Goal: Transaction & Acquisition: Purchase product/service

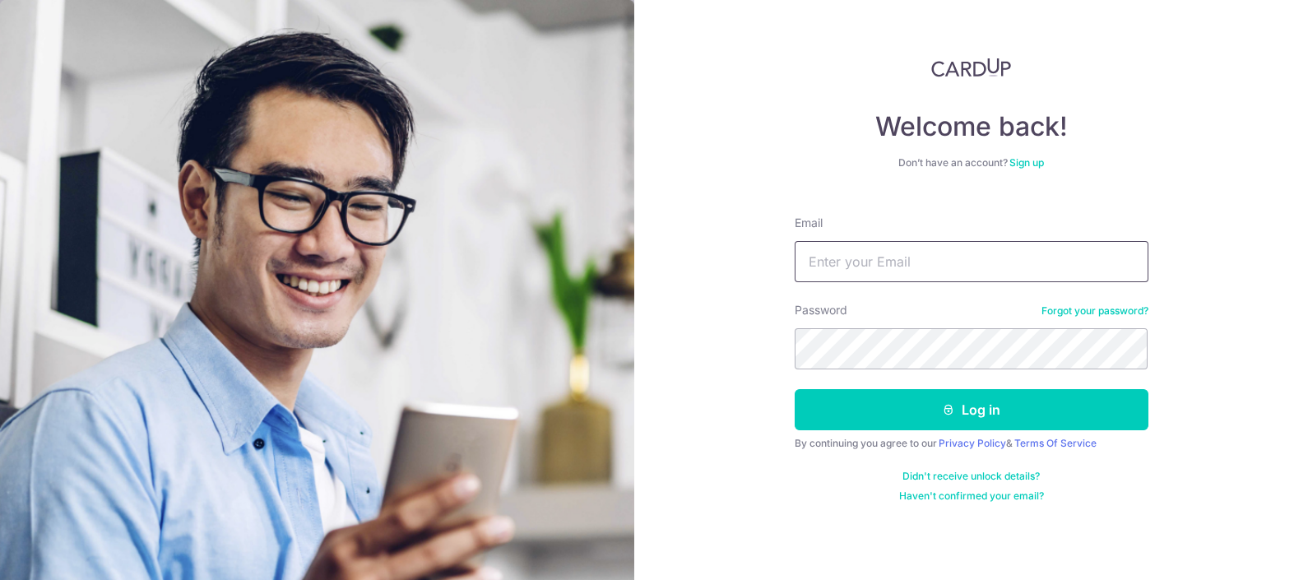
click at [1113, 266] on input "Email" at bounding box center [971, 261] width 354 height 41
type input "promesaartz45@gmail.com"
click at [794, 389] on button "Log in" at bounding box center [971, 409] width 354 height 41
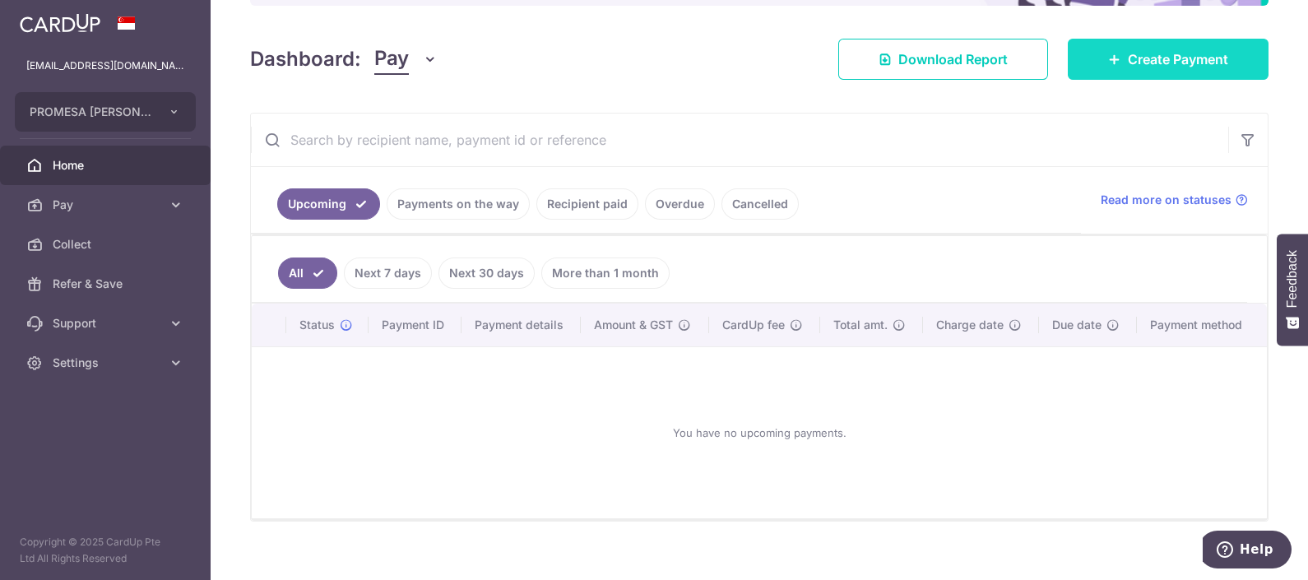
scroll to position [102, 0]
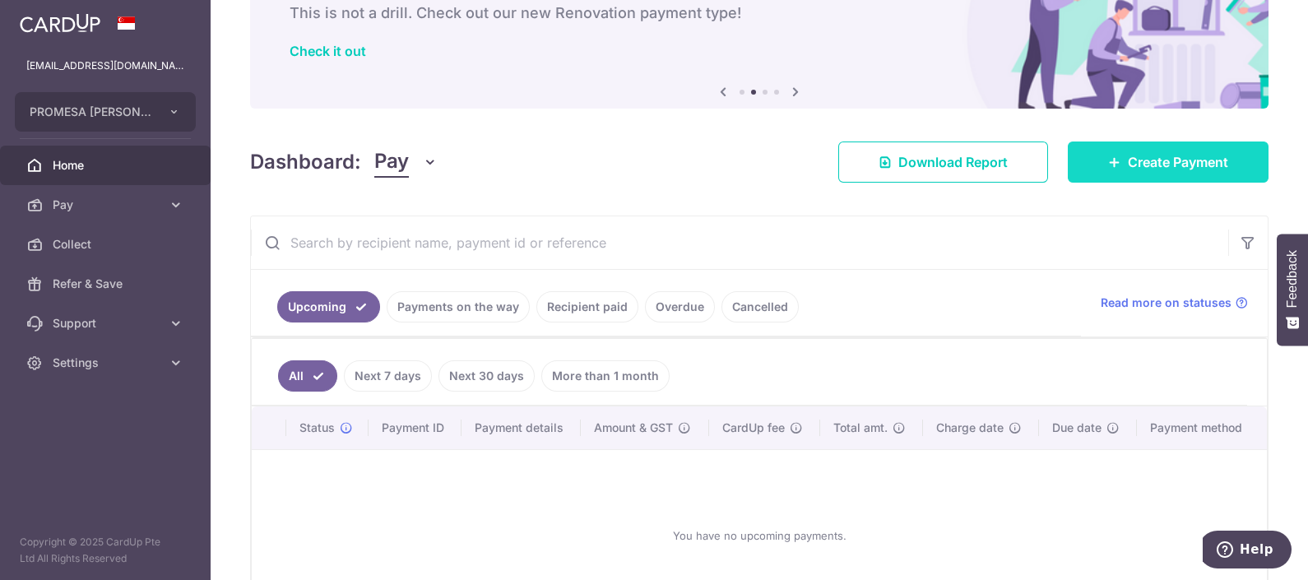
click at [1197, 152] on span "Create Payment" at bounding box center [1177, 162] width 100 height 20
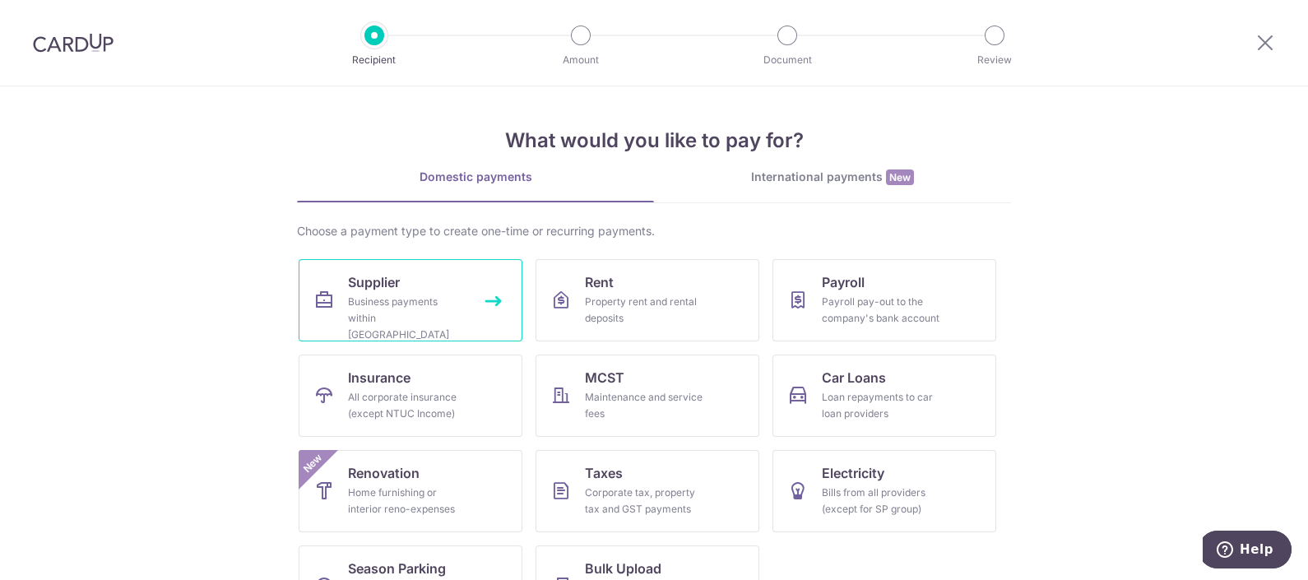
click at [433, 275] on link "Supplier Business payments within Singapore" at bounding box center [411, 300] width 224 height 82
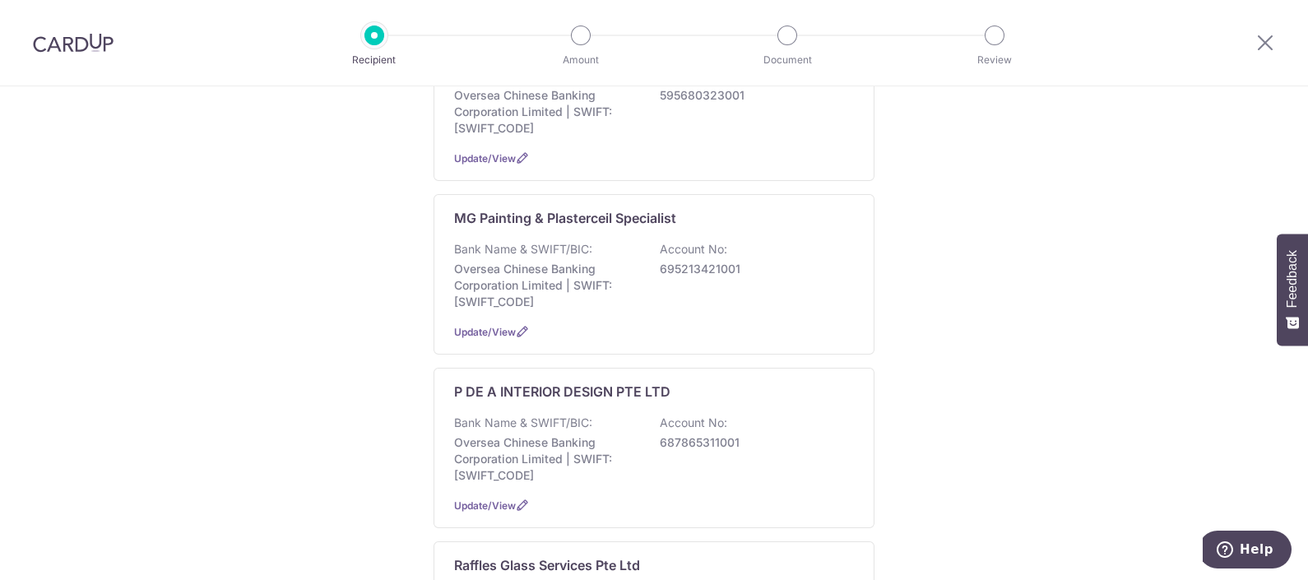
scroll to position [1131, 0]
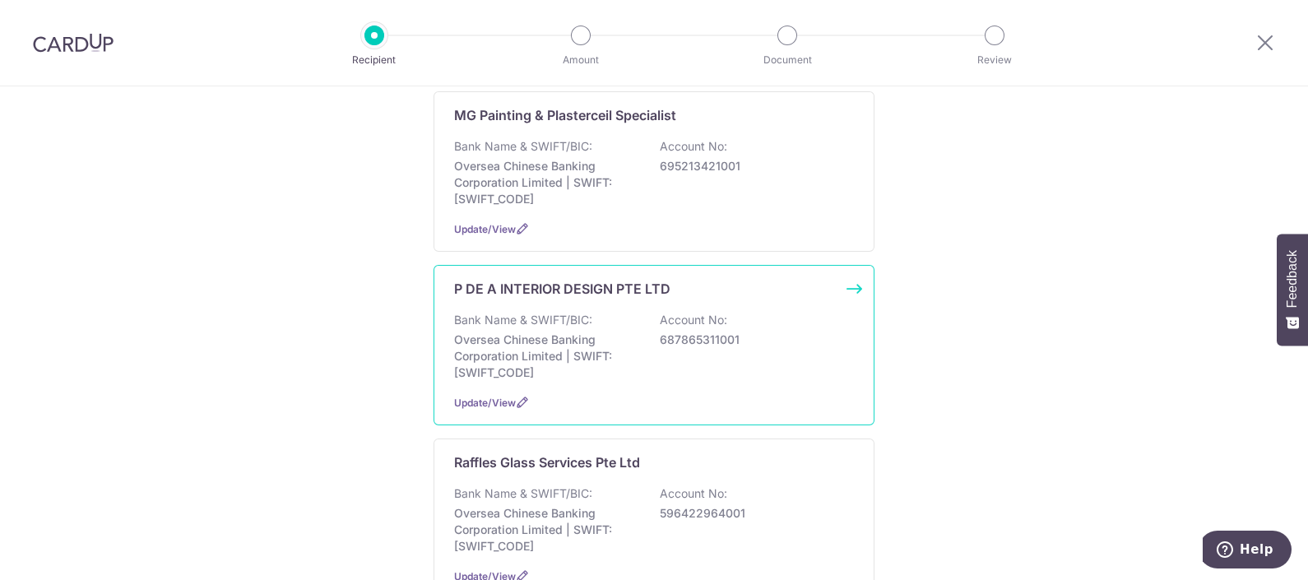
click at [855, 330] on div "P DE A INTERIOR DESIGN PTE LTD Bank Name & SWIFT/BIC: Oversea Chinese Banking C…" at bounding box center [653, 345] width 441 height 160
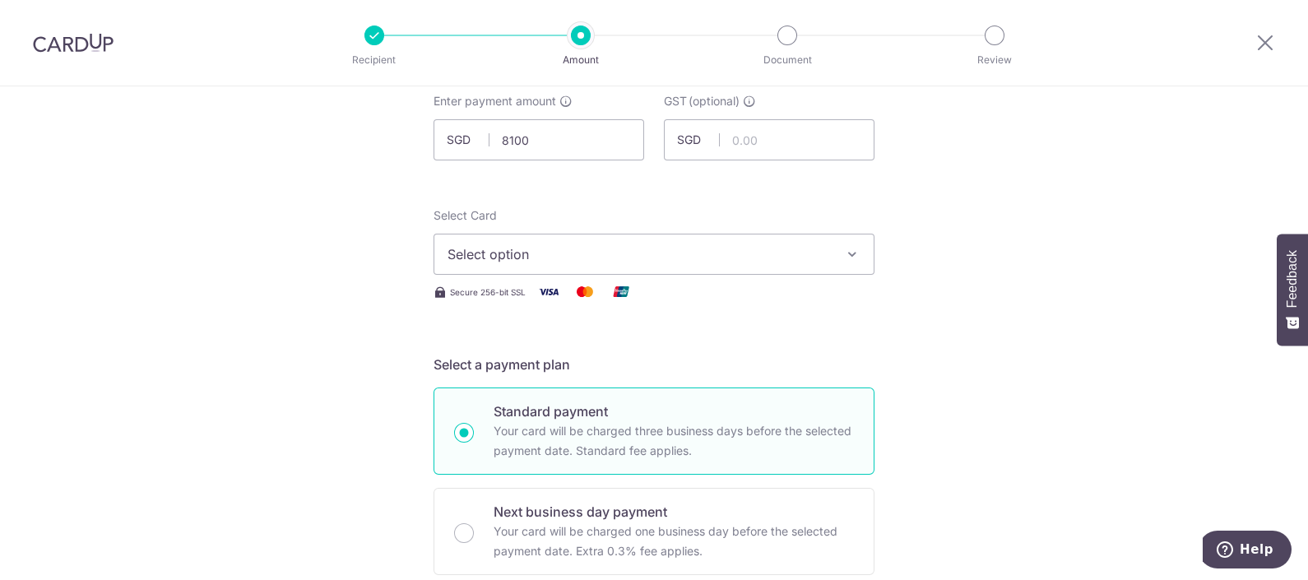
type input "8,100.00"
click at [663, 238] on button "Select option" at bounding box center [653, 254] width 441 height 41
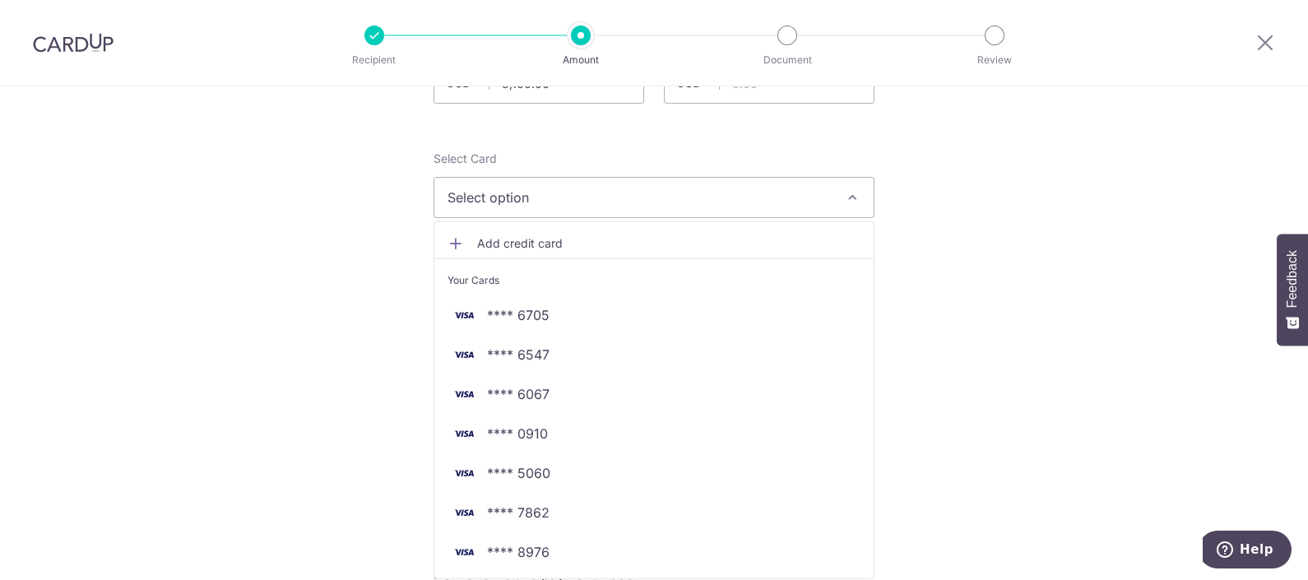
scroll to position [205, 0]
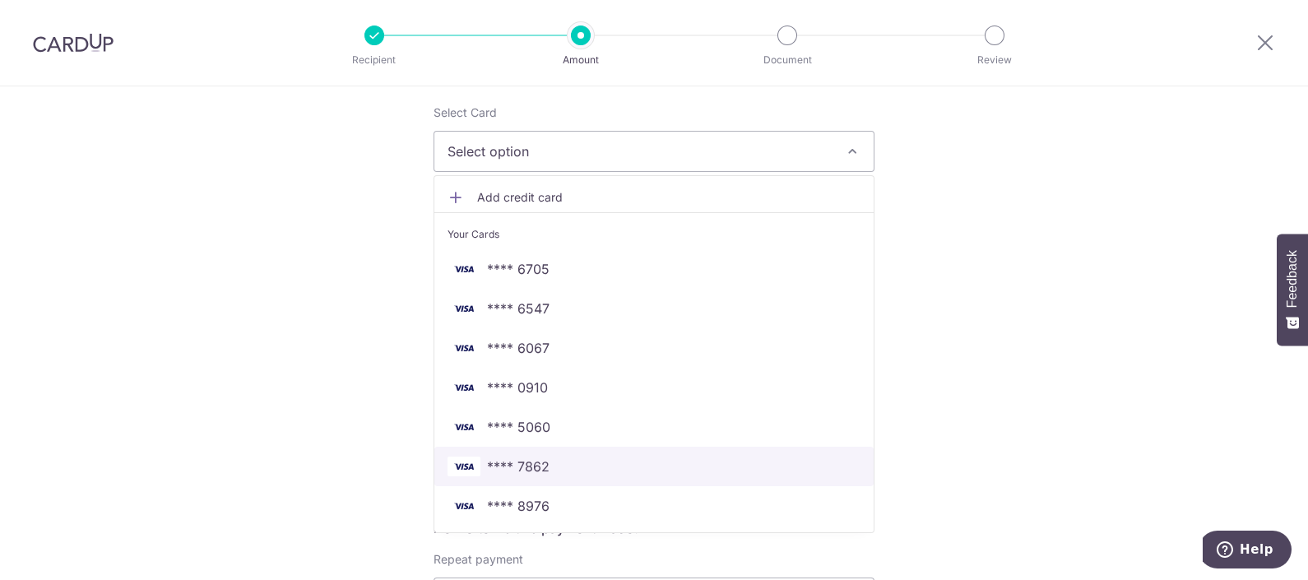
click at [570, 465] on span "**** 7862" at bounding box center [653, 466] width 413 height 20
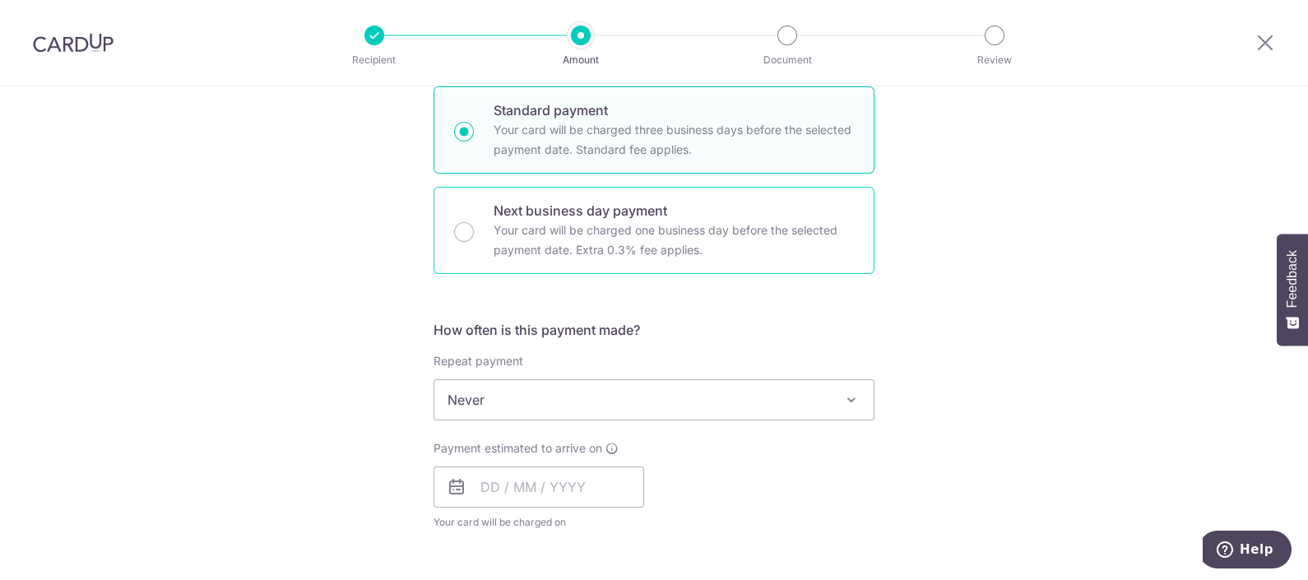
scroll to position [410, 0]
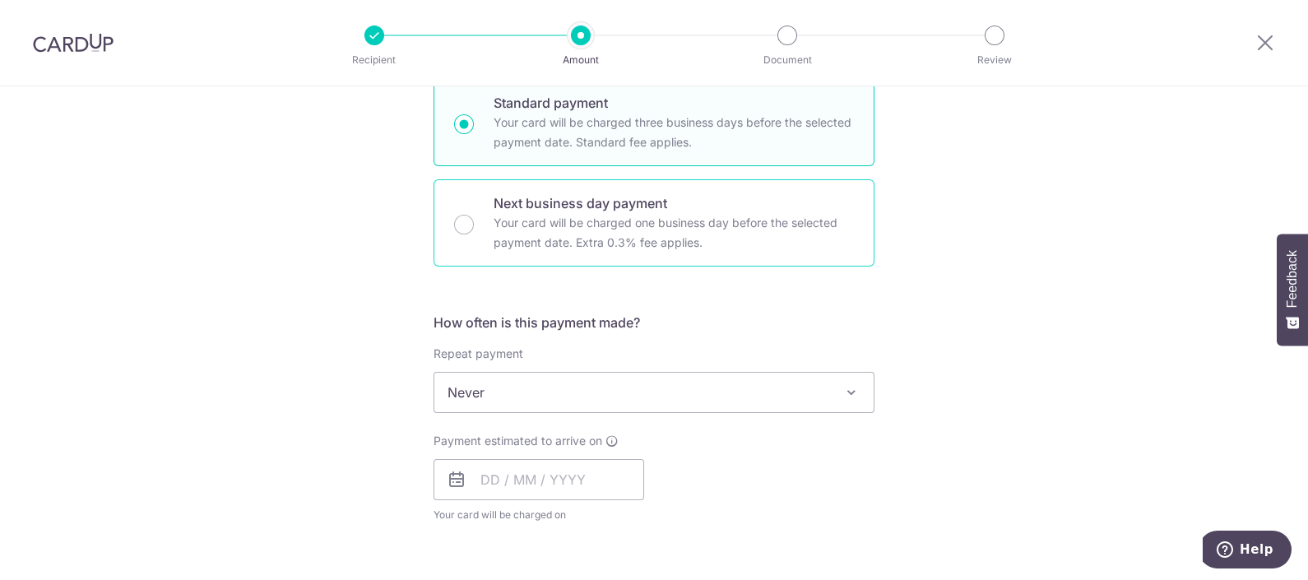
click at [642, 197] on p "Next business day payment" at bounding box center [673, 203] width 360 height 20
click at [474, 215] on input "Next business day payment Your card will be charged one business day before the…" at bounding box center [464, 225] width 20 height 20
radio input "false"
radio input "true"
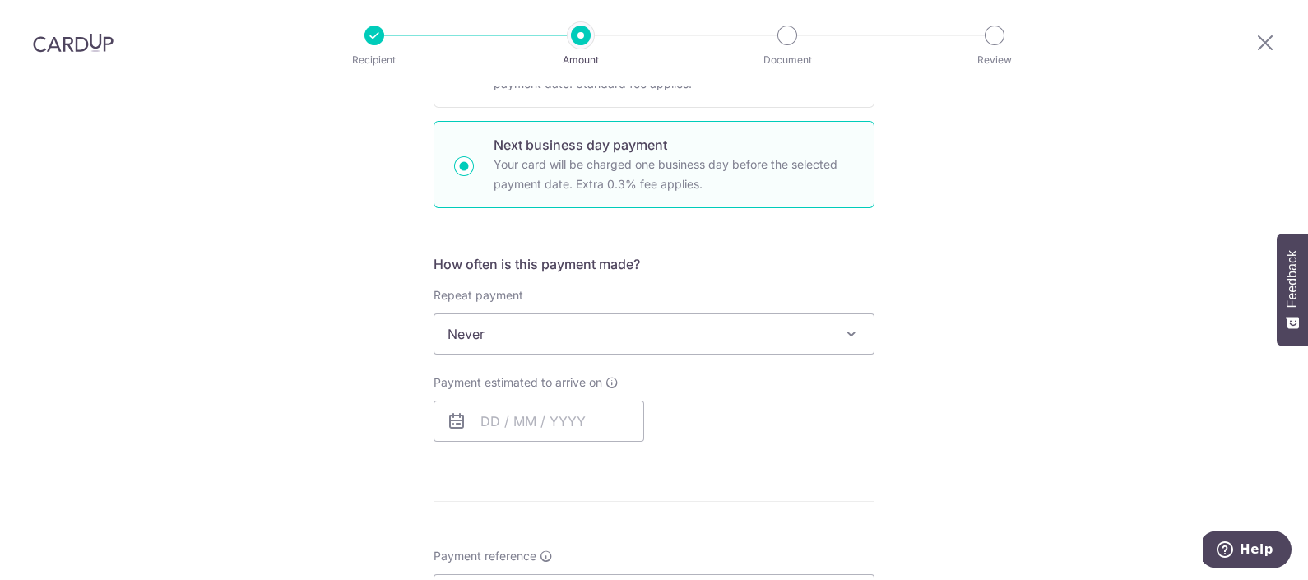
scroll to position [514, 0]
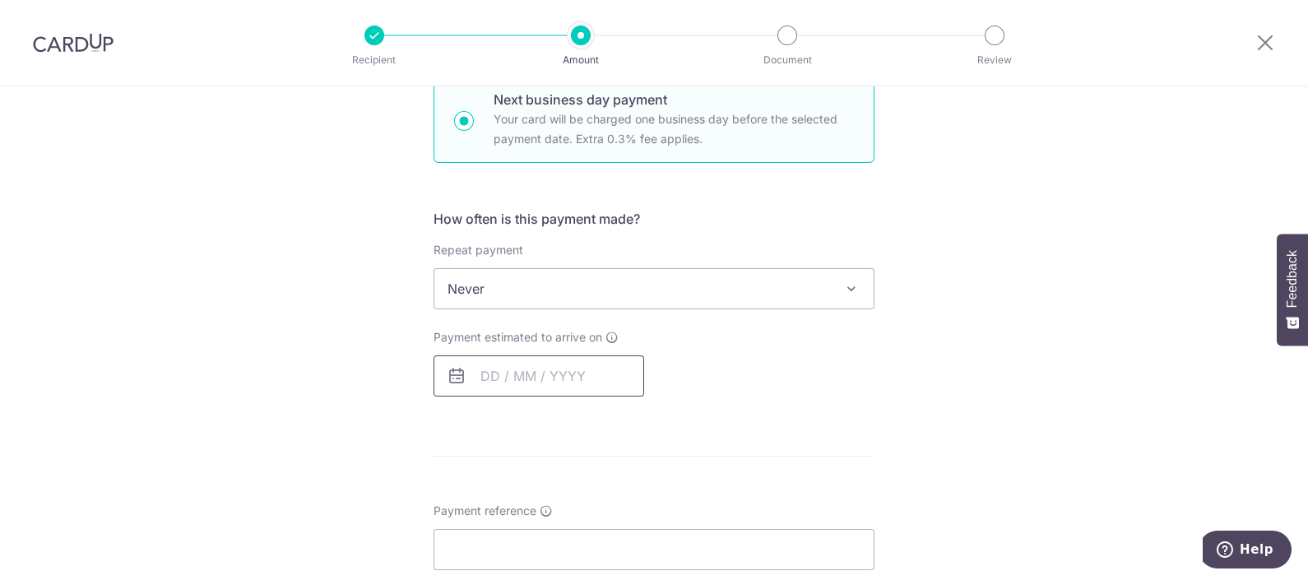
click at [572, 387] on input "text" at bounding box center [538, 375] width 211 height 41
click at [623, 485] on link "3" at bounding box center [631, 492] width 26 height 26
type input "[DATE]"
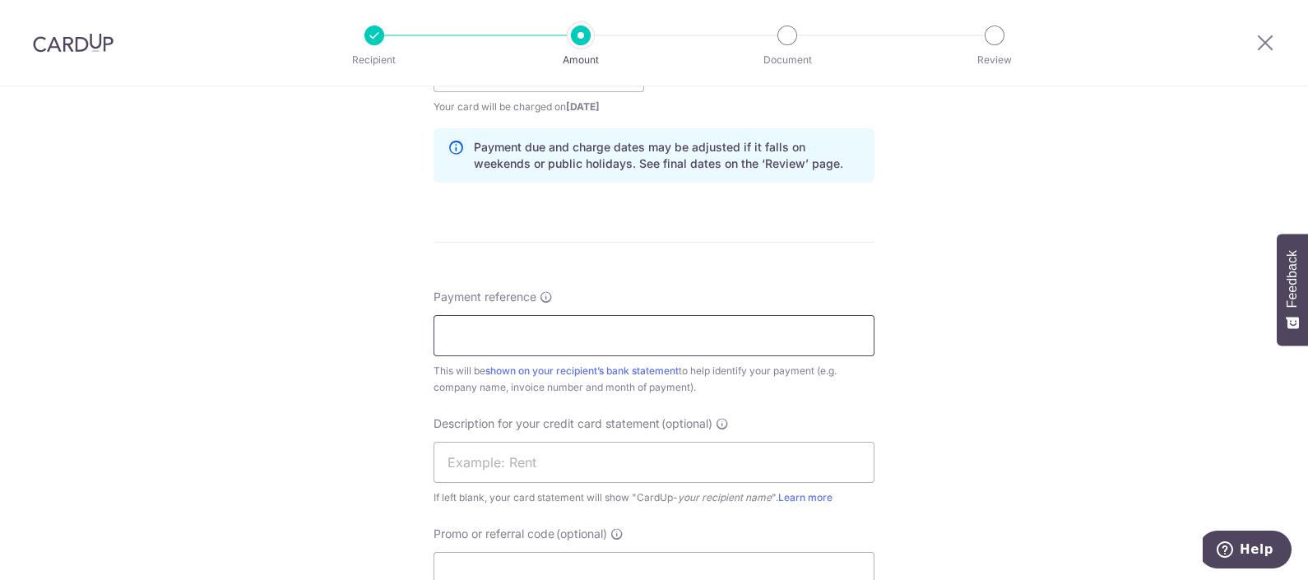
scroll to position [822, 0]
click at [583, 329] on input "Payment reference" at bounding box center [653, 332] width 441 height 41
paste input "INV202585"
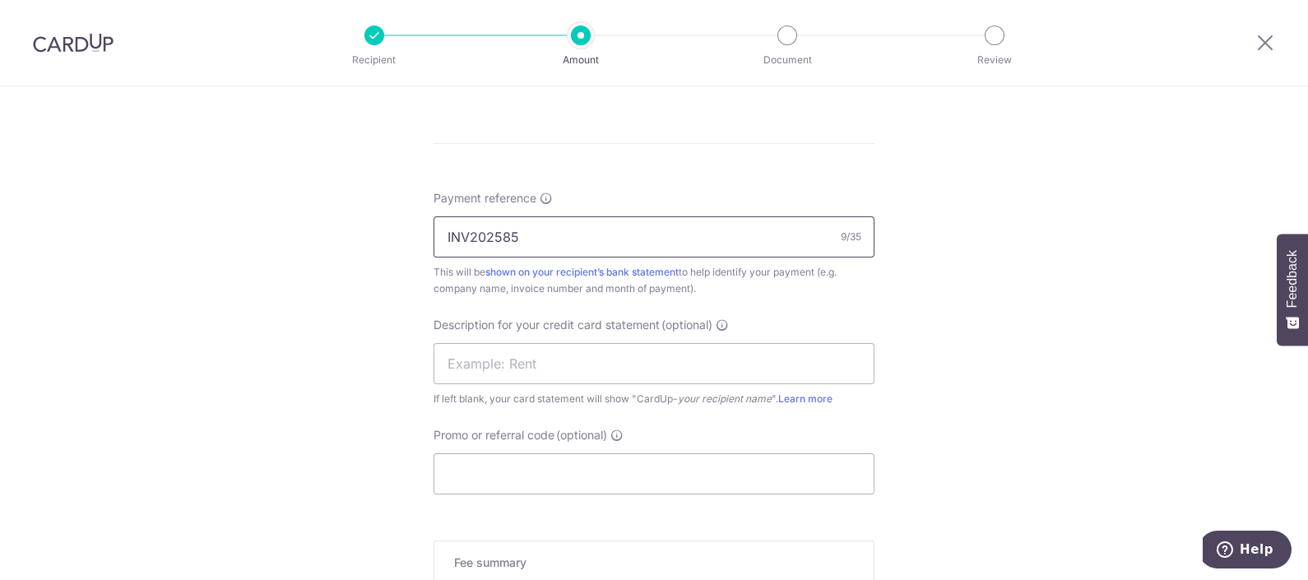
scroll to position [1028, 0]
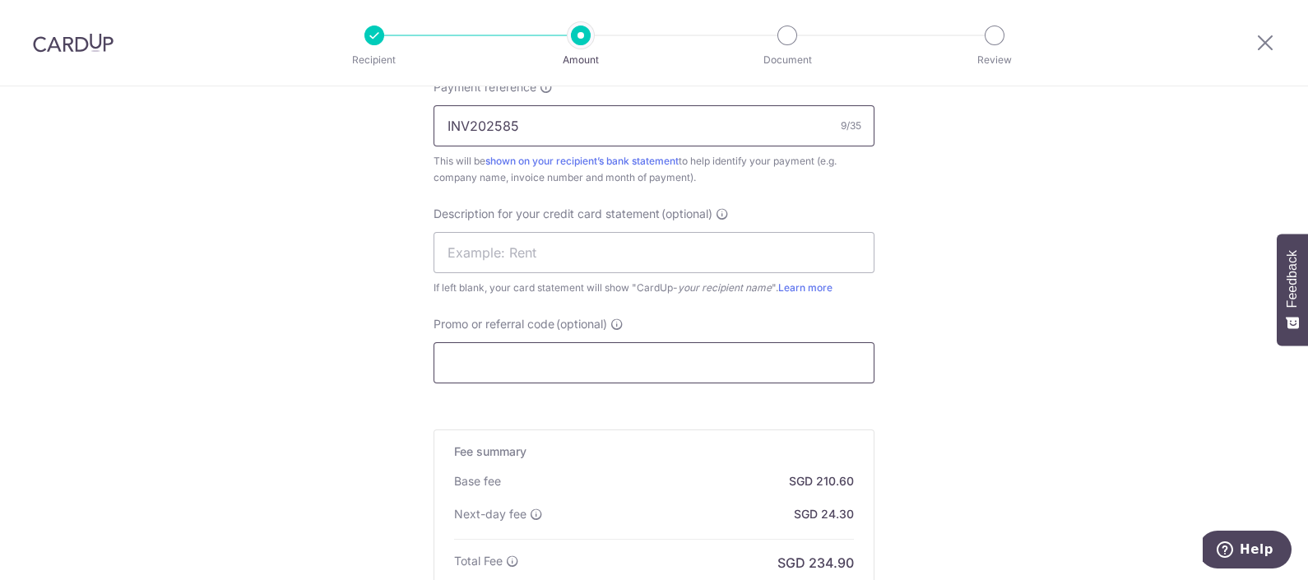
type input "INV202585"
click at [577, 359] on input "Promo or referral code (optional)" at bounding box center [653, 362] width 441 height 41
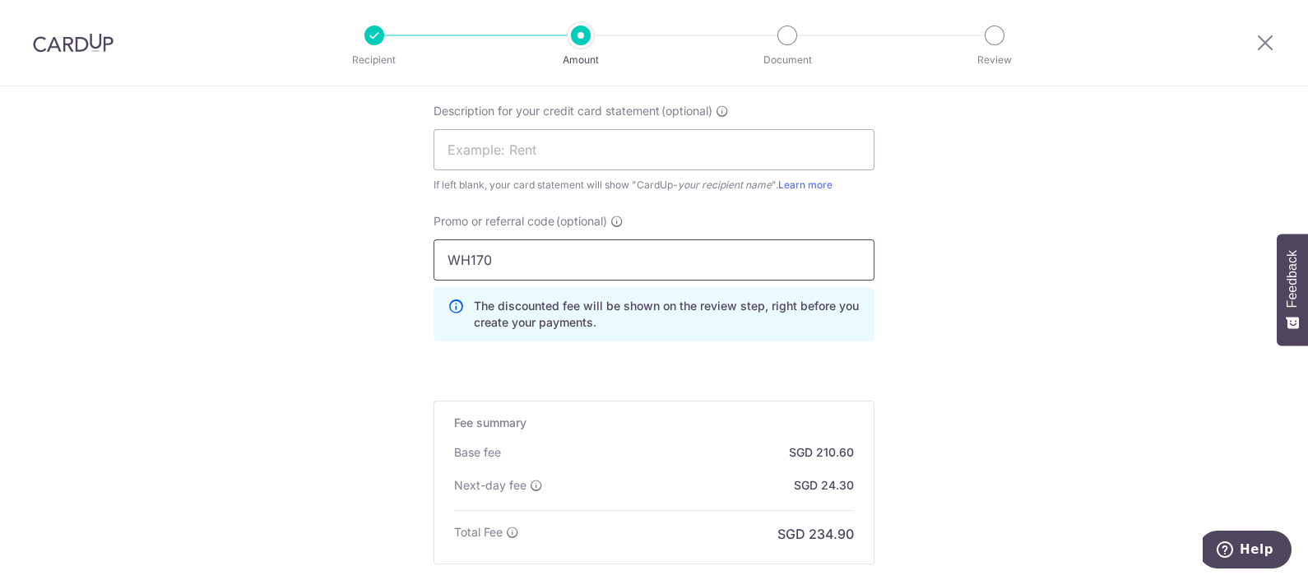
scroll to position [1323, 0]
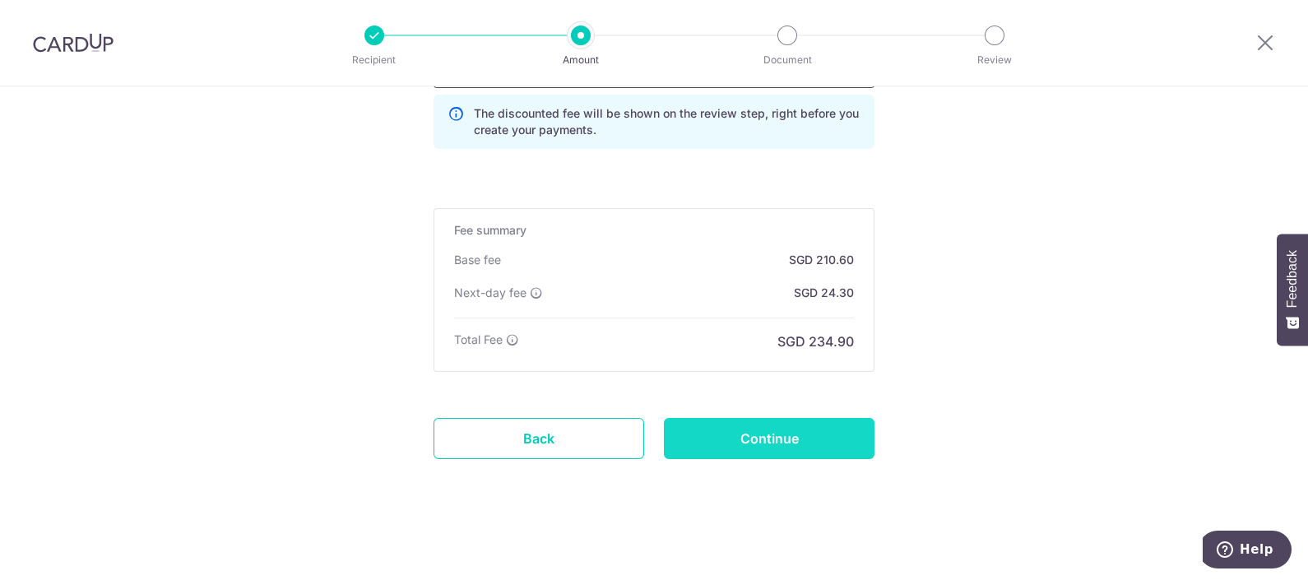
type input "WH170"
click at [808, 422] on input "Continue" at bounding box center [769, 438] width 211 height 41
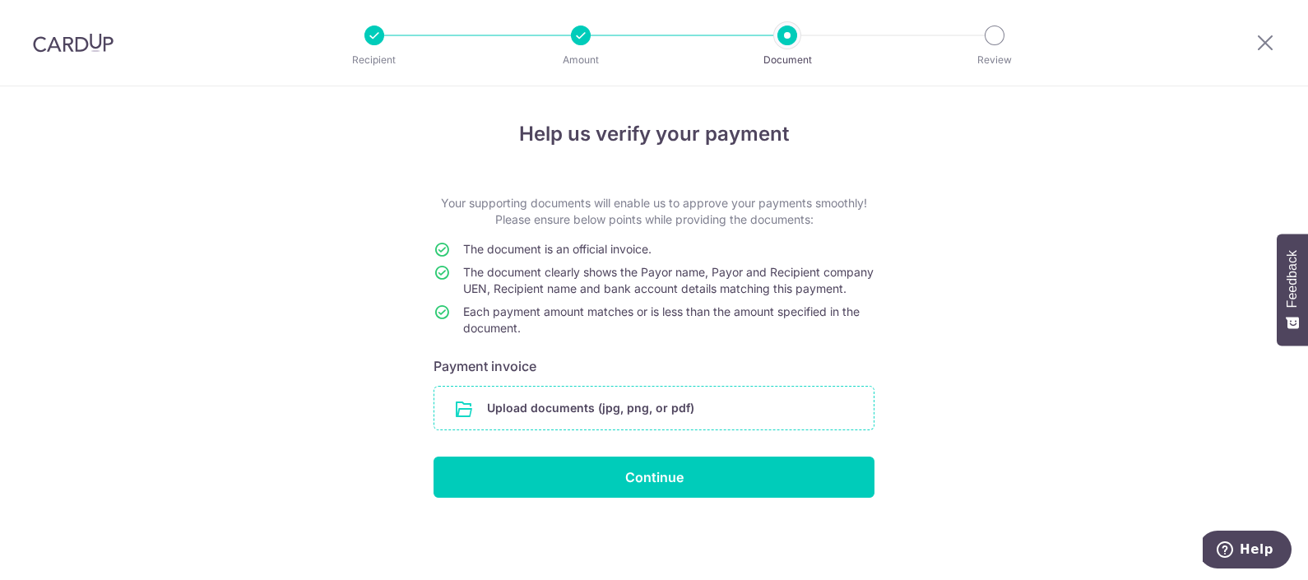
click at [600, 429] on input "file" at bounding box center [653, 408] width 439 height 43
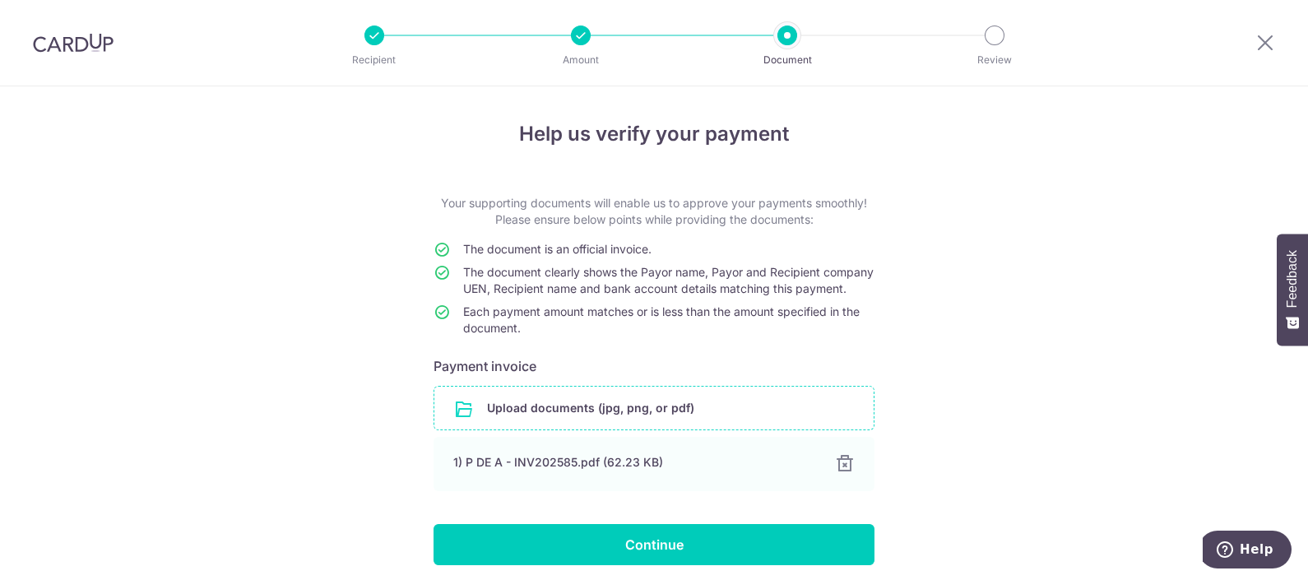
scroll to position [78, 0]
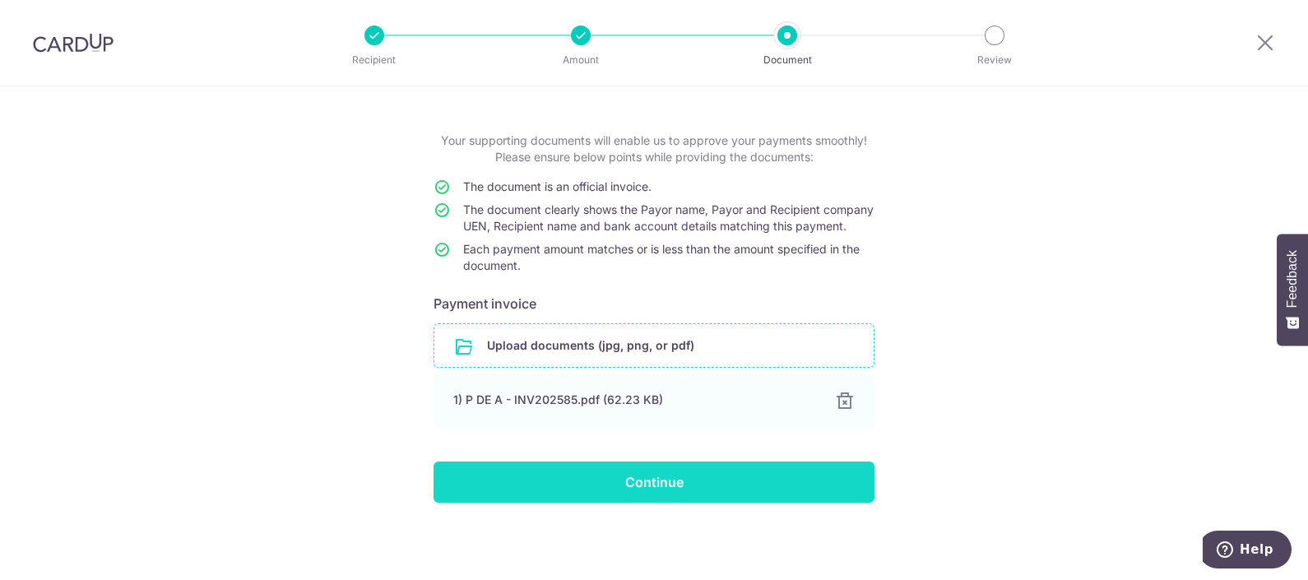
click at [629, 488] on input "Continue" at bounding box center [653, 481] width 441 height 41
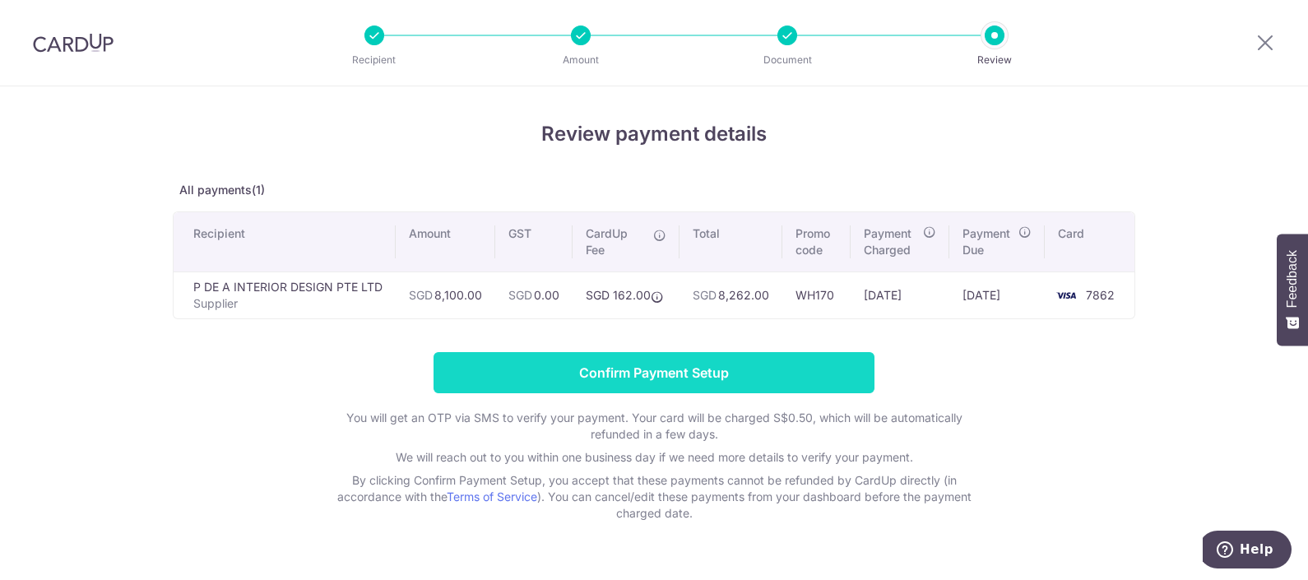
click at [698, 359] on input "Confirm Payment Setup" at bounding box center [653, 372] width 441 height 41
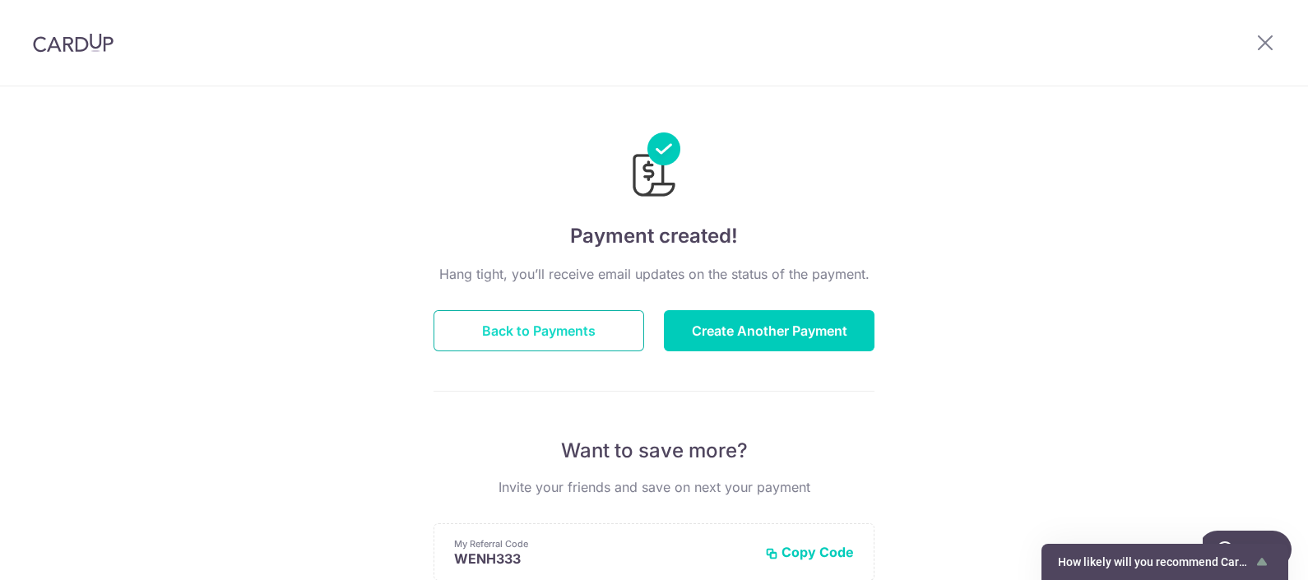
click at [521, 336] on button "Back to Payments" at bounding box center [538, 330] width 211 height 41
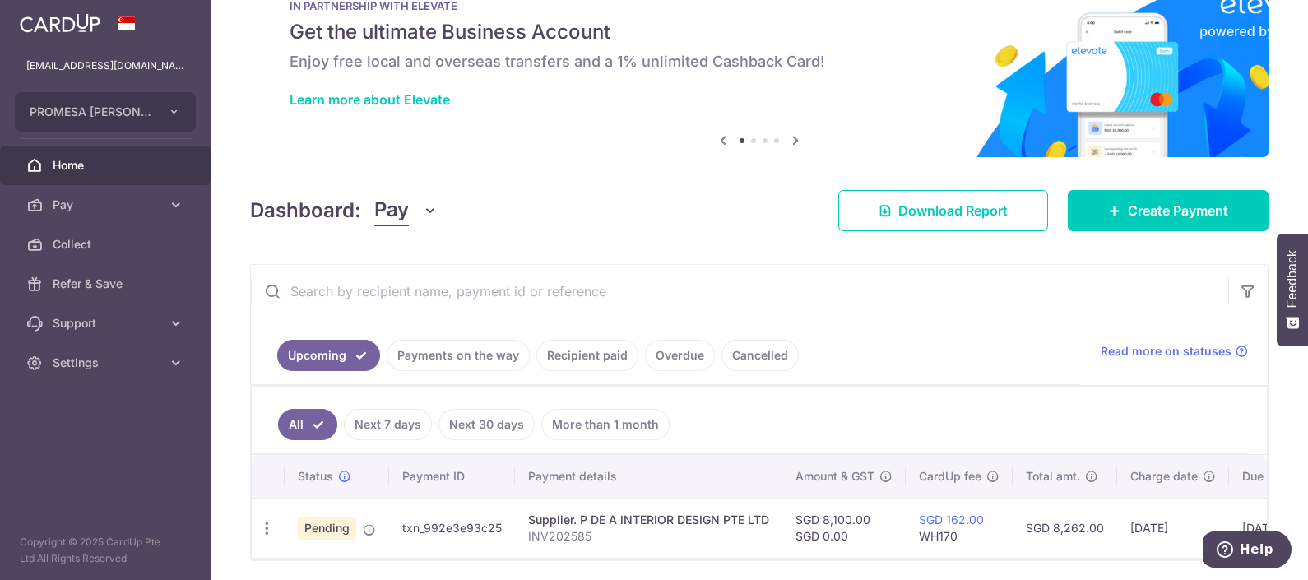
scroll to position [119, 0]
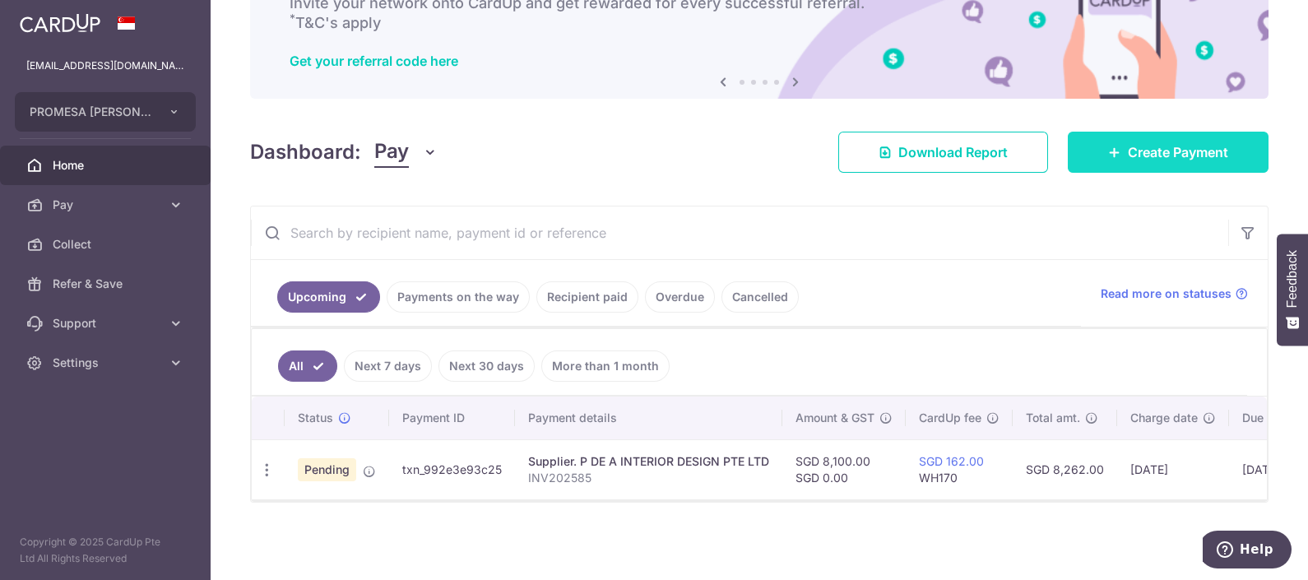
click at [1221, 150] on link "Create Payment" at bounding box center [1167, 152] width 201 height 41
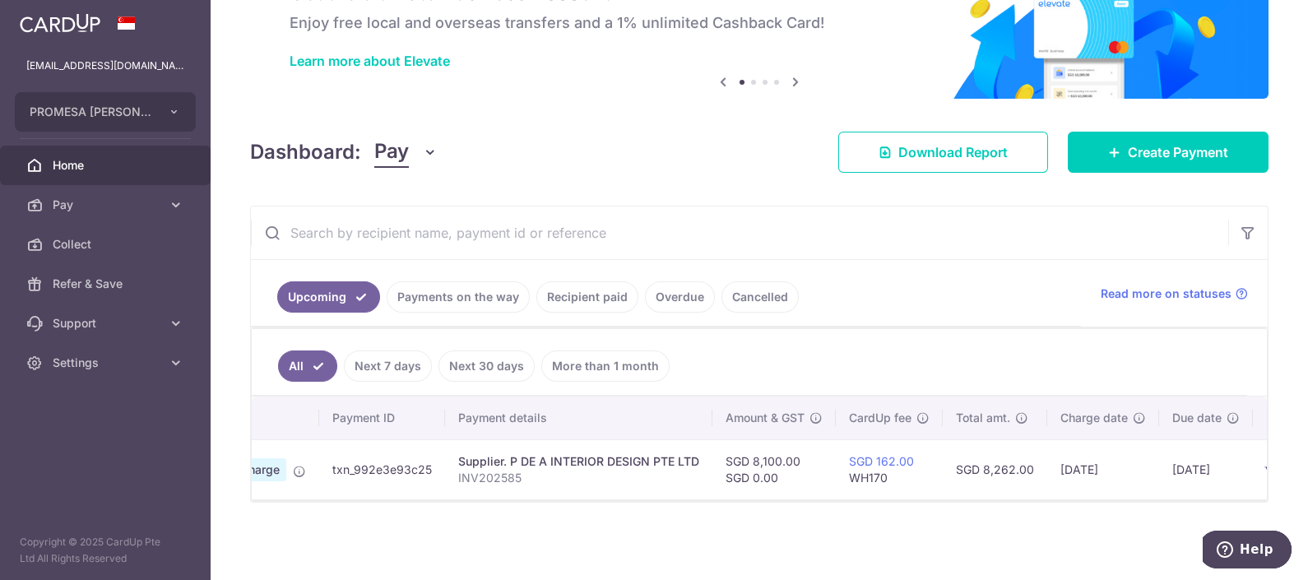
scroll to position [0, 150]
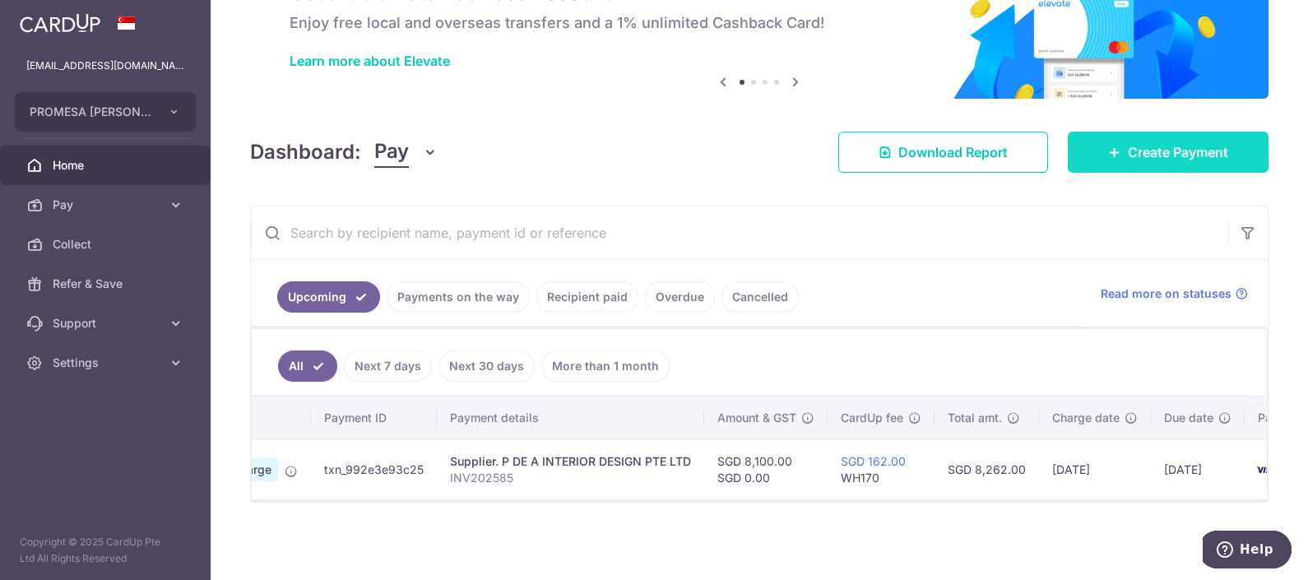
click at [1087, 136] on link "Create Payment" at bounding box center [1167, 152] width 201 height 41
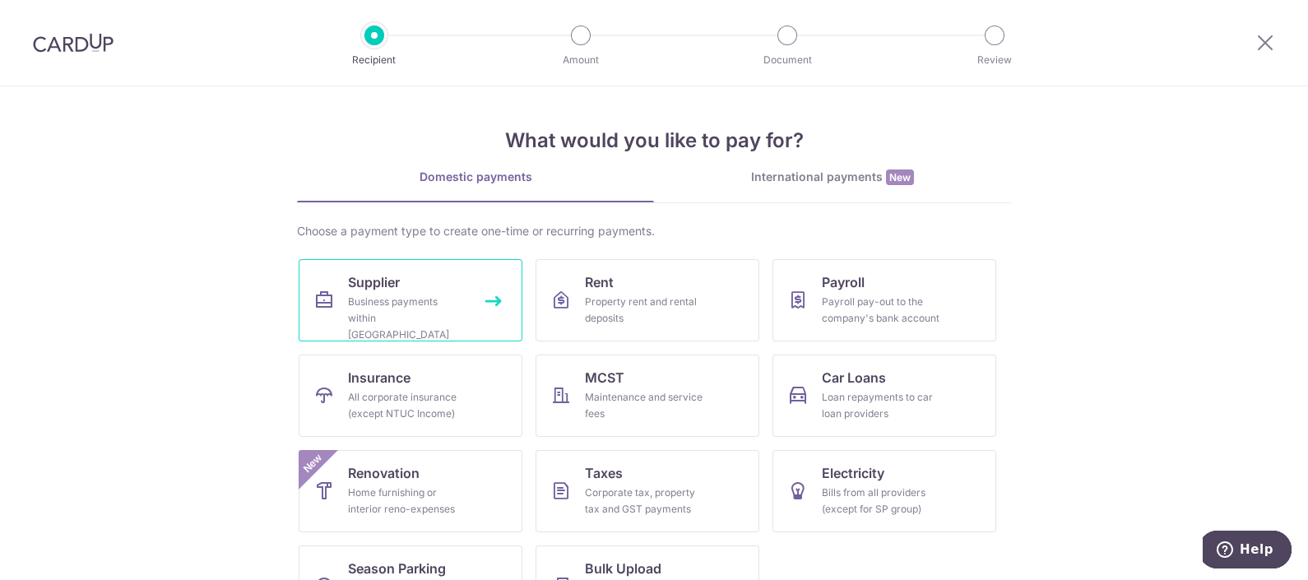
click at [378, 318] on div "Business payments within Singapore" at bounding box center [407, 318] width 118 height 49
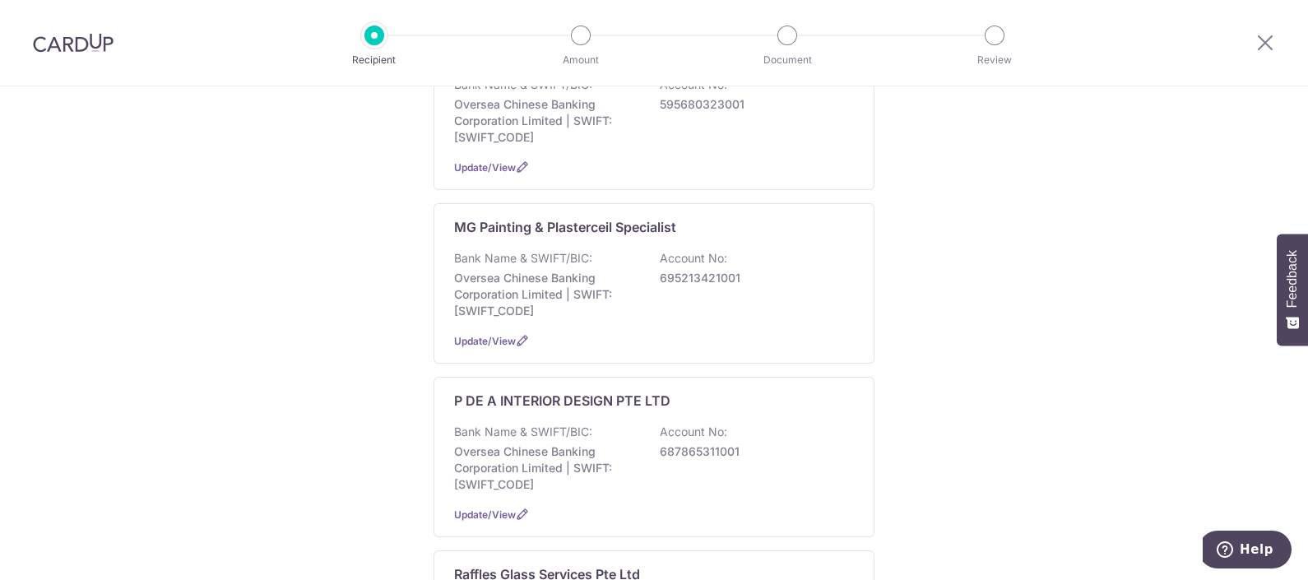
scroll to position [1131, 0]
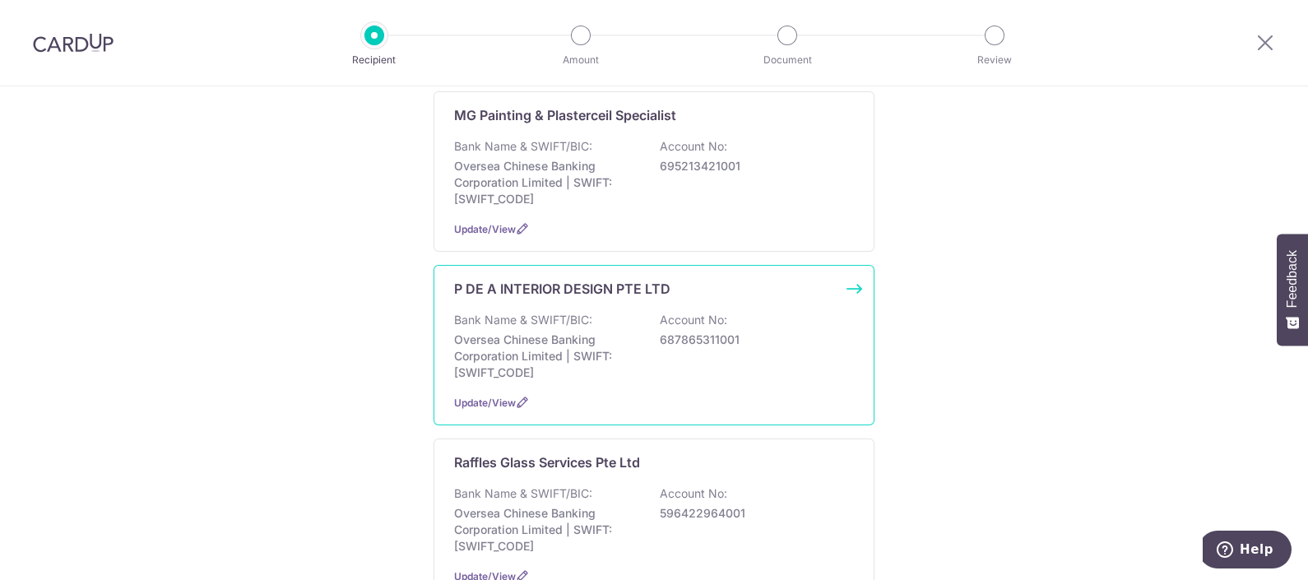
click at [622, 331] on p "Oversea Chinese Banking Corporation Limited | SWIFT: OCBCSGSGXXX" at bounding box center [546, 355] width 184 height 49
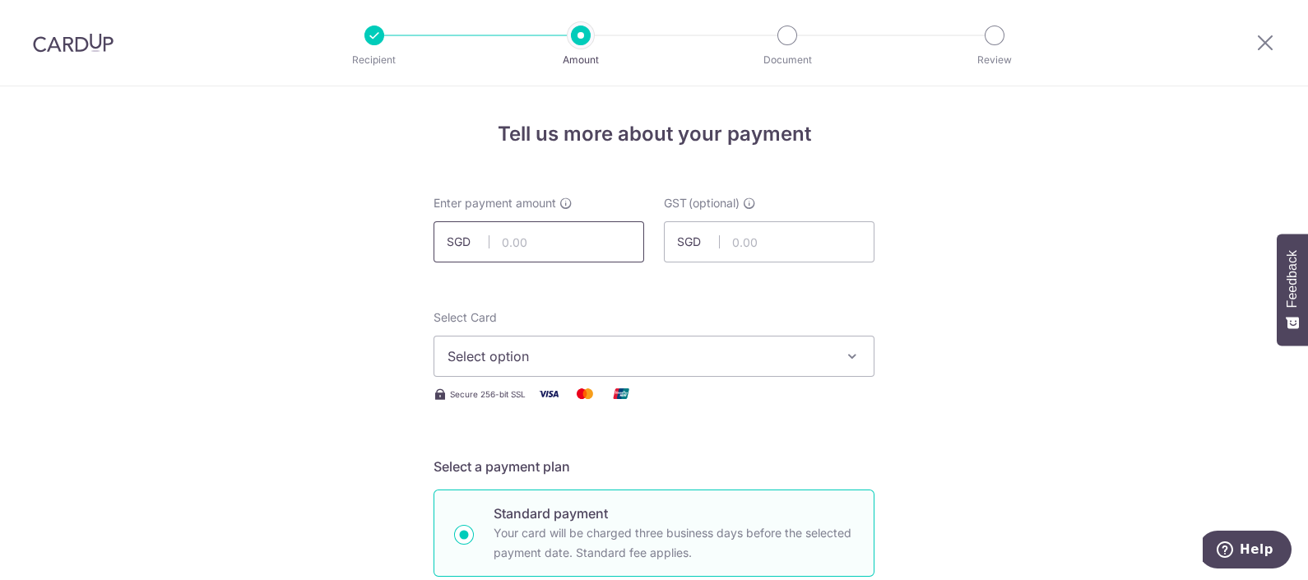
click at [493, 238] on input "text" at bounding box center [538, 241] width 211 height 41
type input "9,000.00"
click at [666, 350] on span "Select option" at bounding box center [638, 356] width 383 height 20
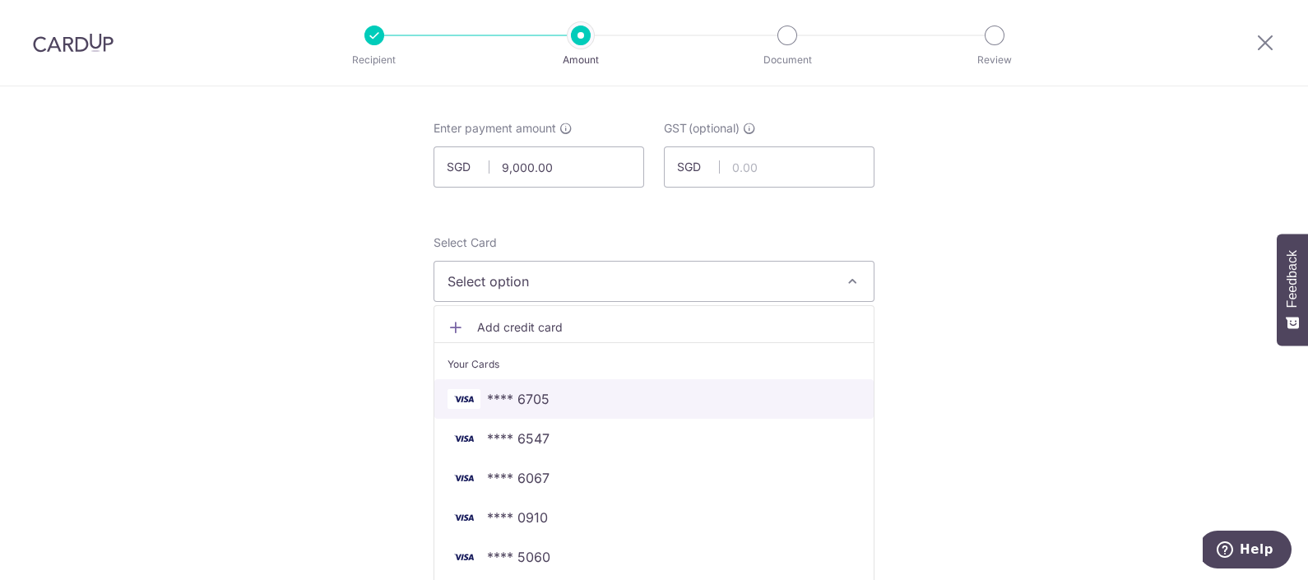
scroll to position [308, 0]
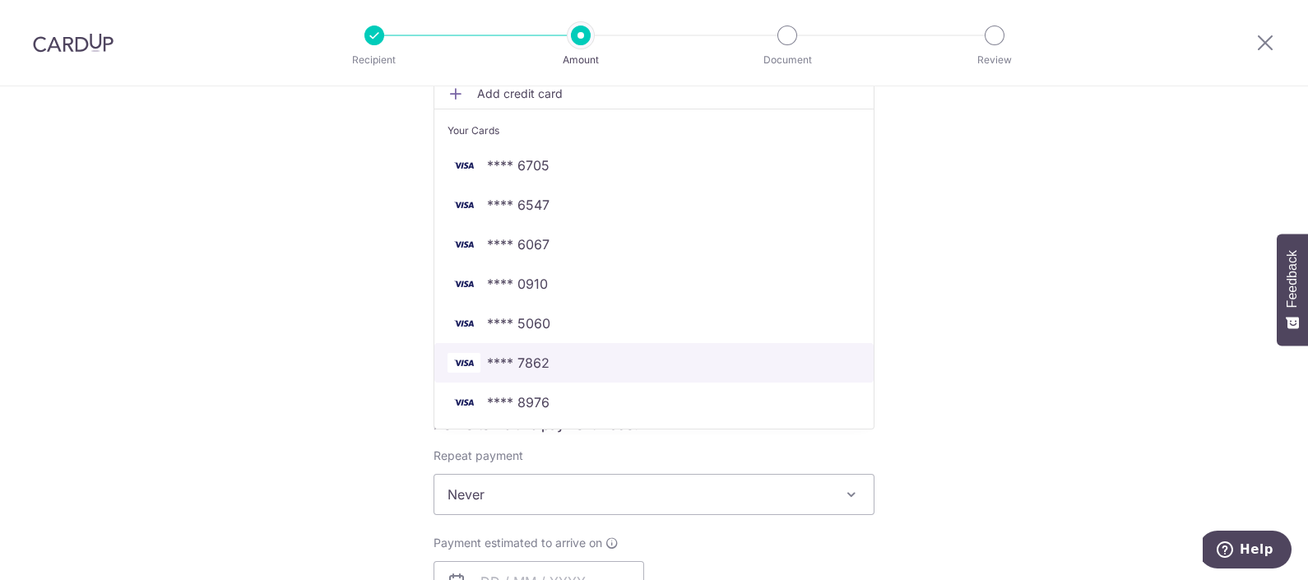
click at [534, 359] on span "**** 7862" at bounding box center [518, 363] width 63 height 20
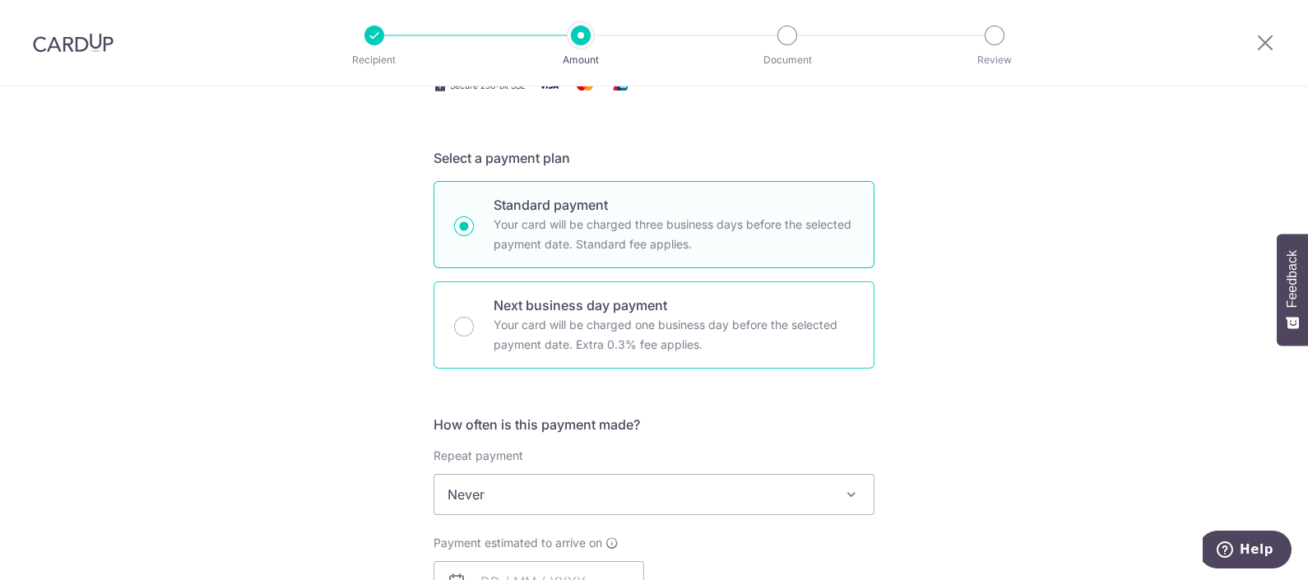
click at [575, 331] on p "Your card will be charged one business day before the selected payment date. Ex…" at bounding box center [673, 334] width 360 height 39
click at [474, 331] on input "Next business day payment Your card will be charged one business day before the…" at bounding box center [464, 327] width 20 height 20
radio input "false"
radio input "true"
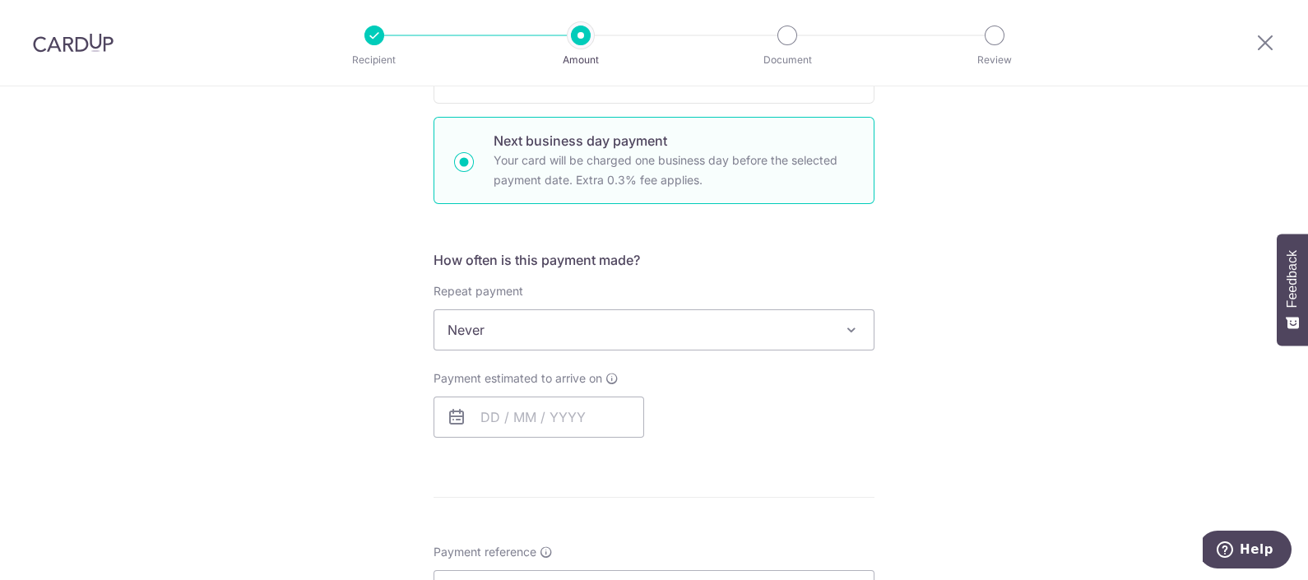
scroll to position [514, 0]
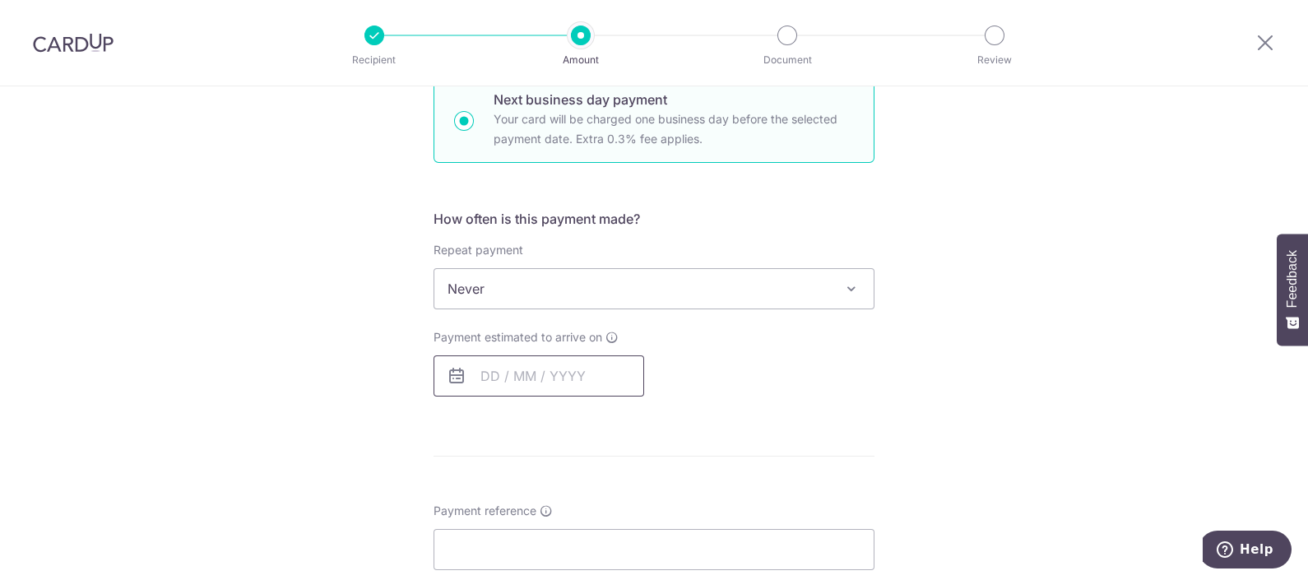
click at [536, 363] on input "text" at bounding box center [538, 375] width 211 height 41
click at [633, 487] on link "3" at bounding box center [631, 492] width 26 height 26
type input "[DATE]"
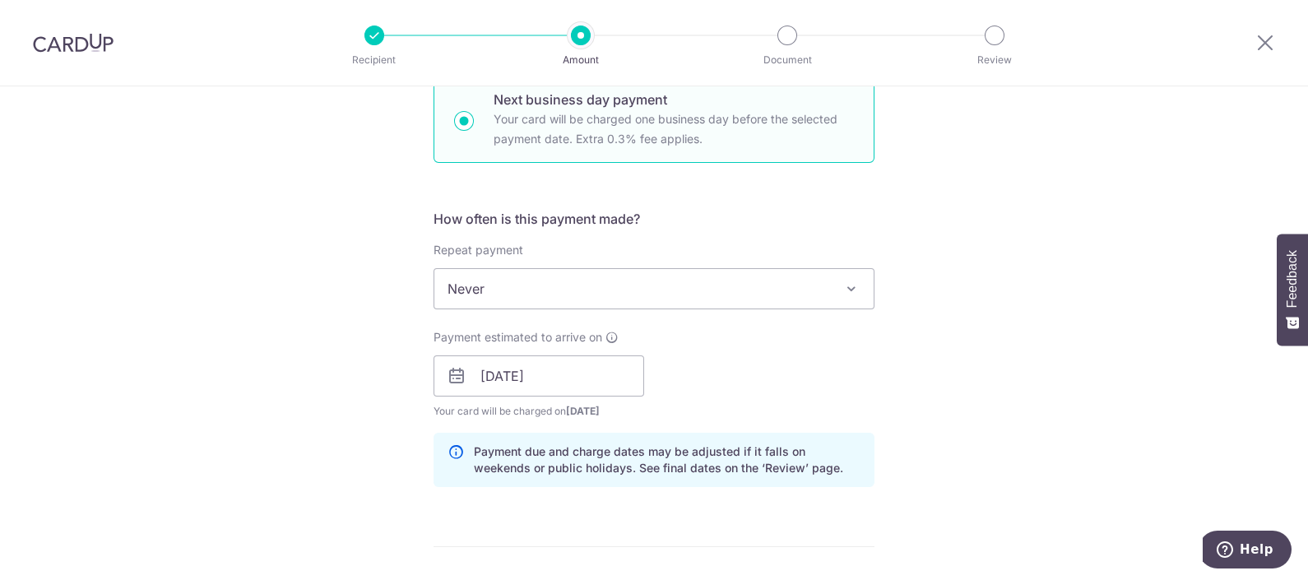
scroll to position [617, 0]
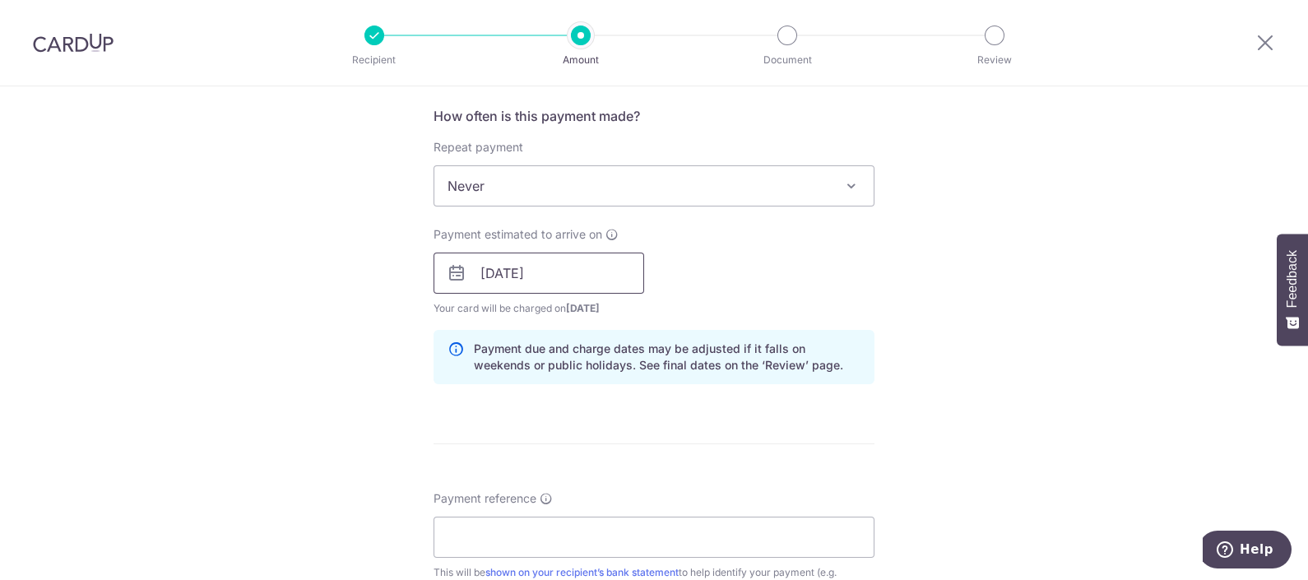
click at [473, 273] on input "03/10/2025" at bounding box center [538, 272] width 211 height 41
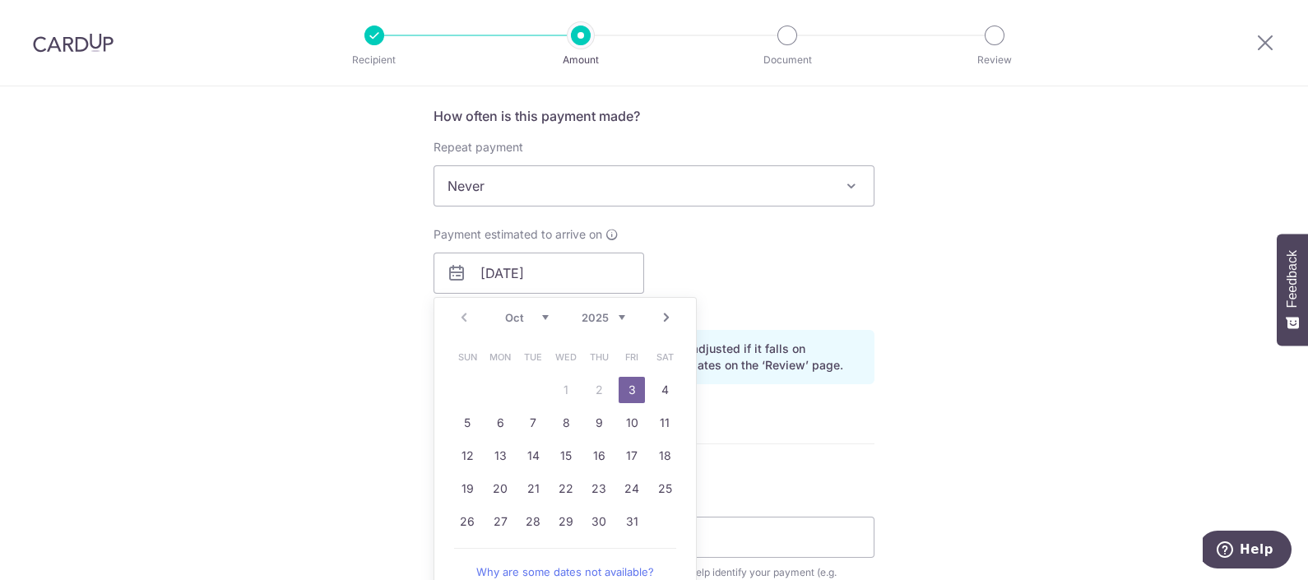
click at [619, 384] on link "3" at bounding box center [631, 390] width 26 height 26
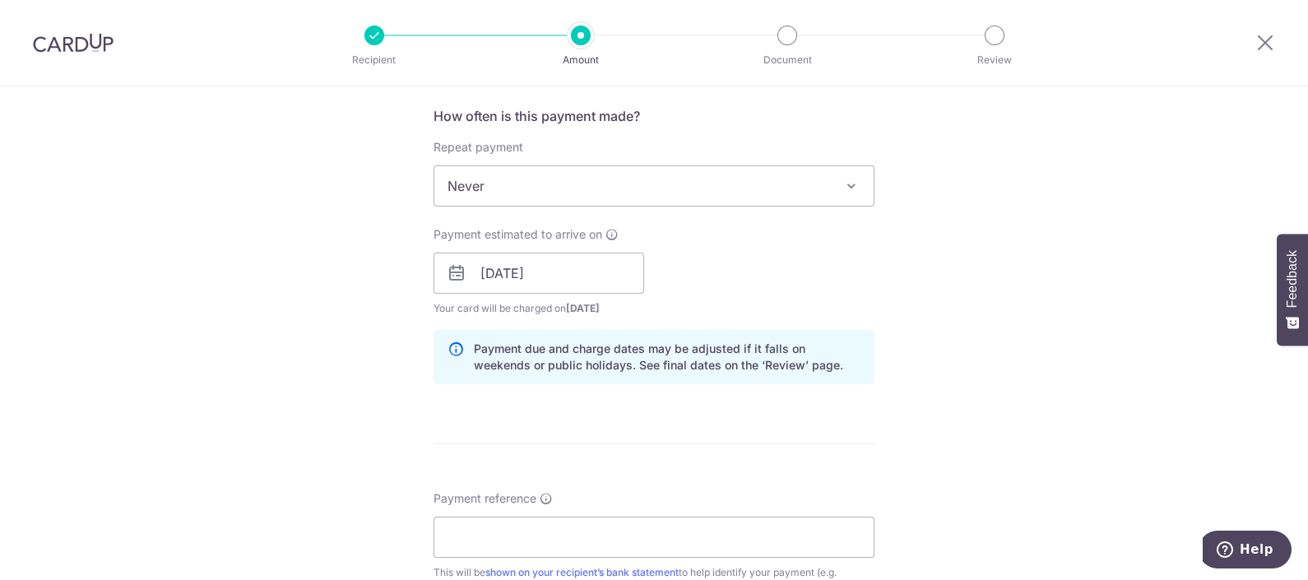
scroll to position [822, 0]
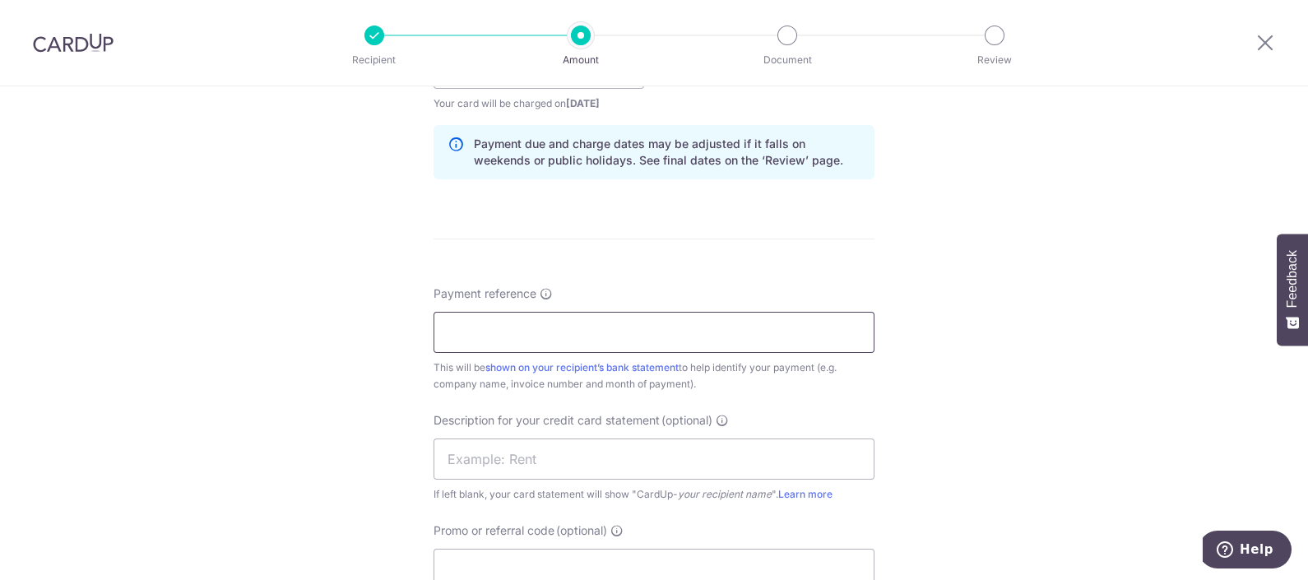
click at [619, 348] on input "Payment reference" at bounding box center [653, 332] width 441 height 41
paste input "INV202584"
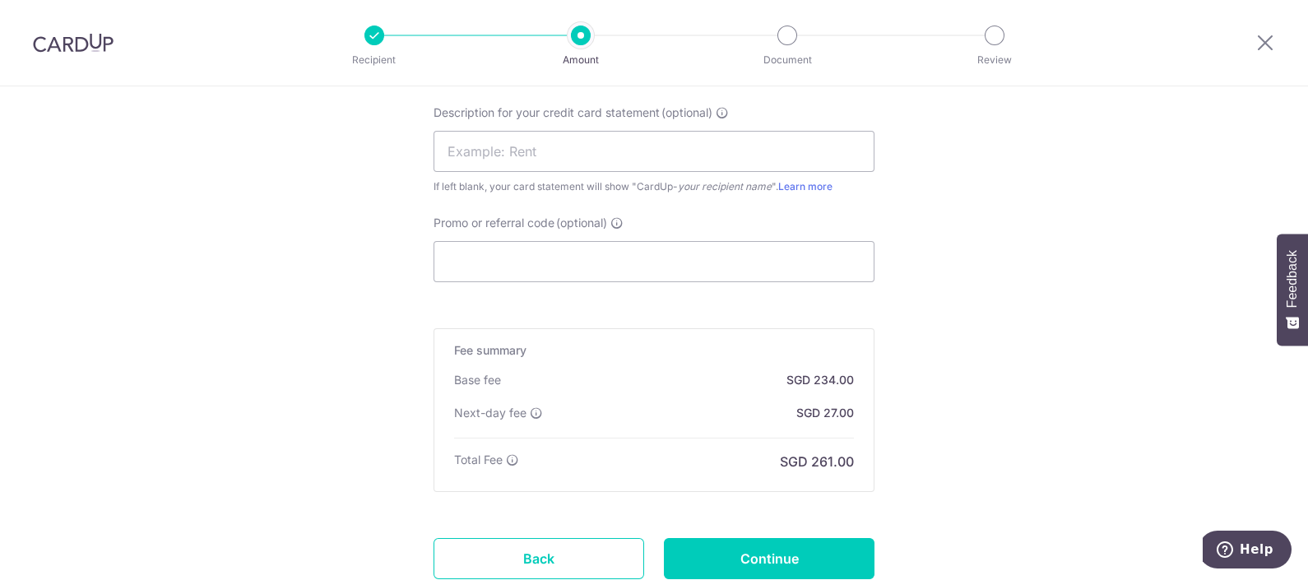
scroll to position [1131, 0]
type input "INV202584"
click at [551, 246] on input "Promo or referral code (optional)" at bounding box center [653, 259] width 441 height 41
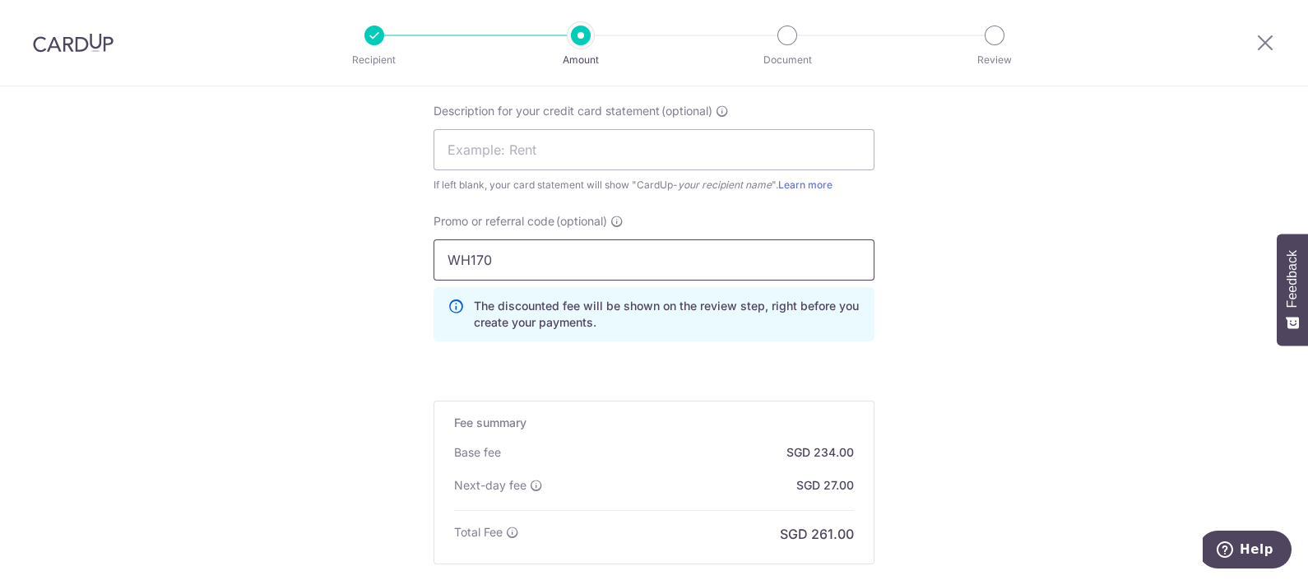
type input "WH170"
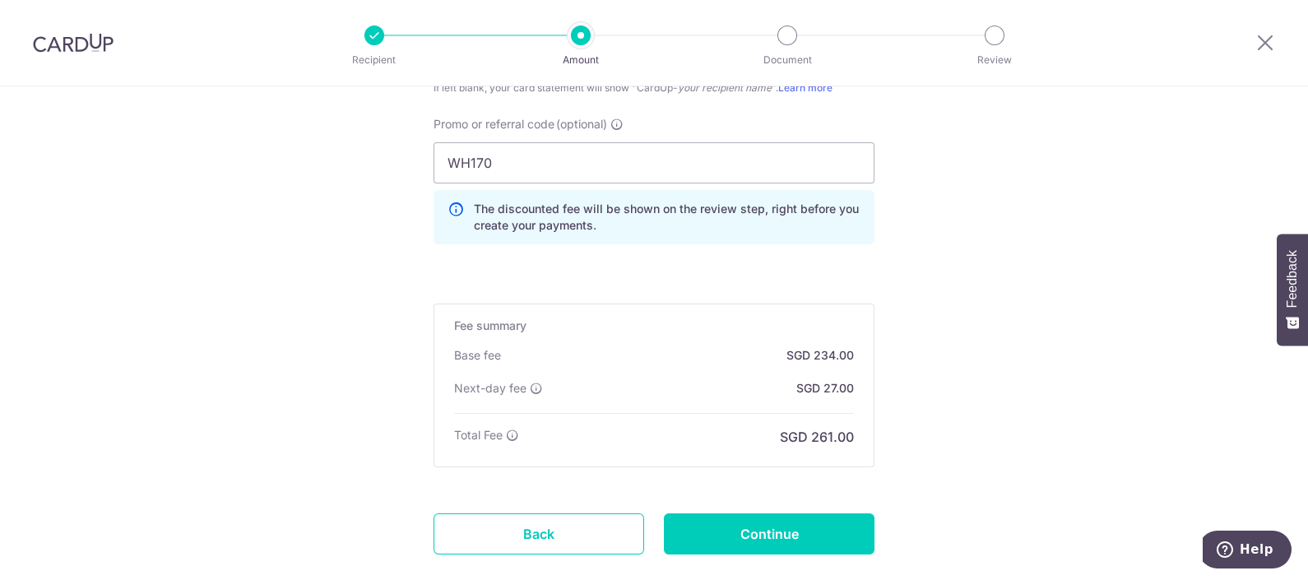
scroll to position [1323, 0]
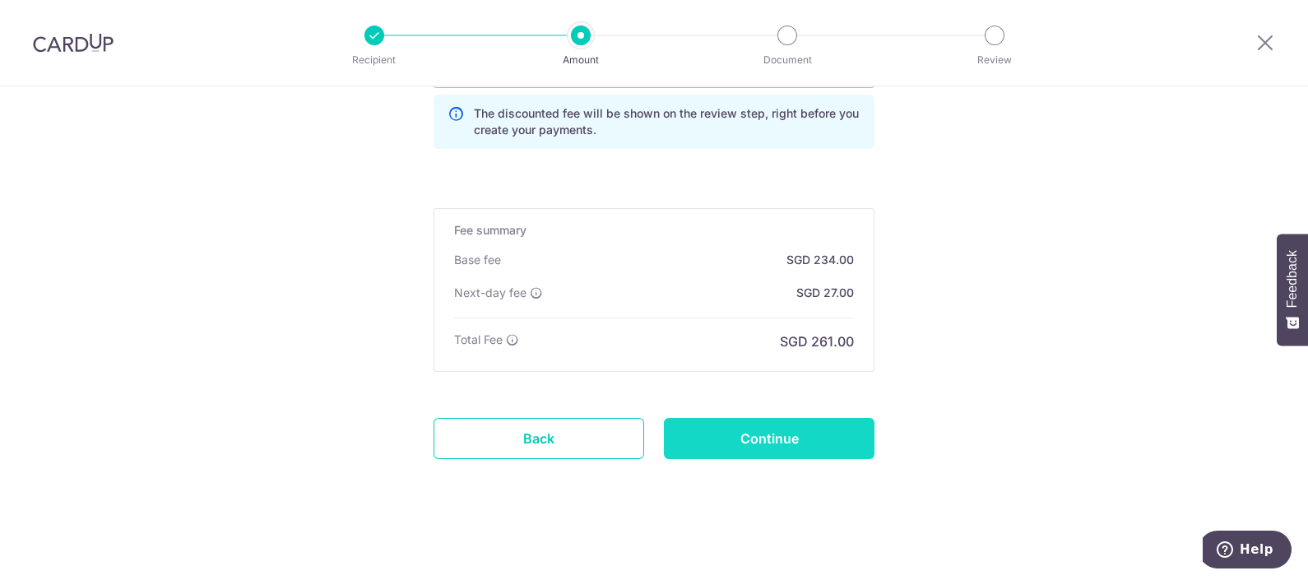
click at [724, 447] on input "Continue" at bounding box center [769, 438] width 211 height 41
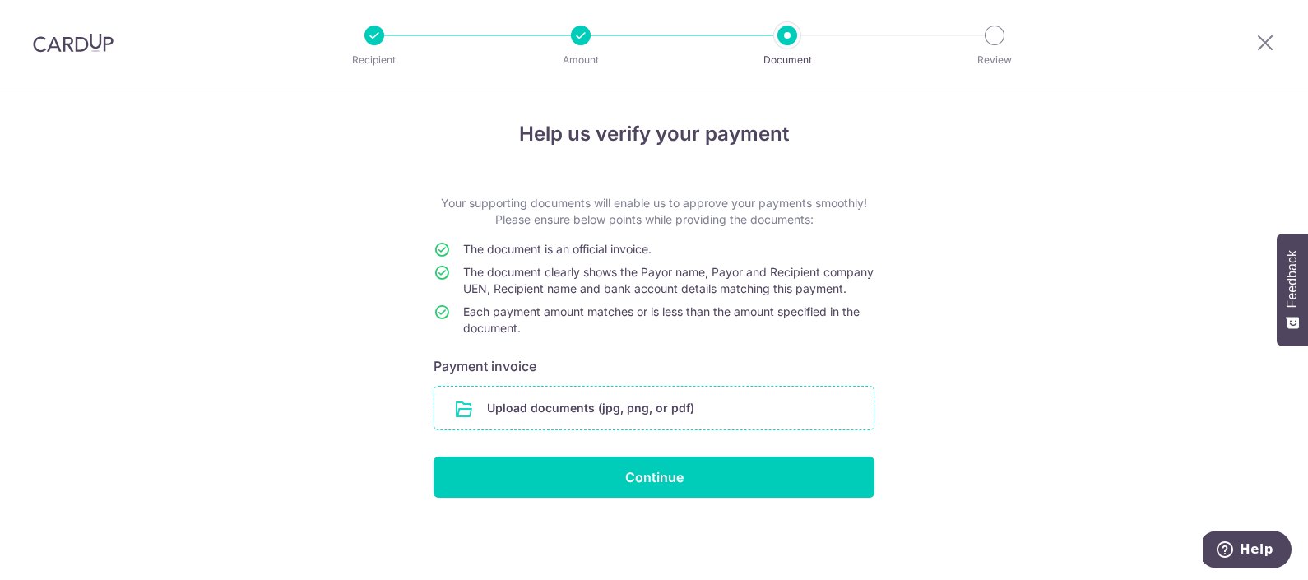
click at [761, 403] on input "file" at bounding box center [653, 408] width 439 height 43
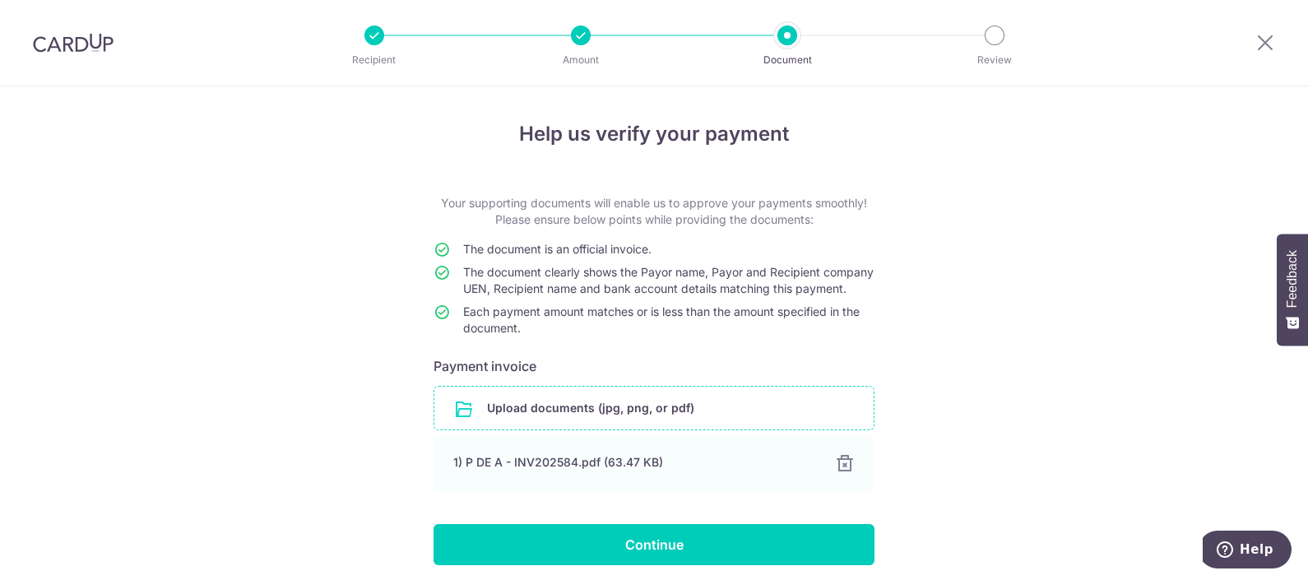
scroll to position [78, 0]
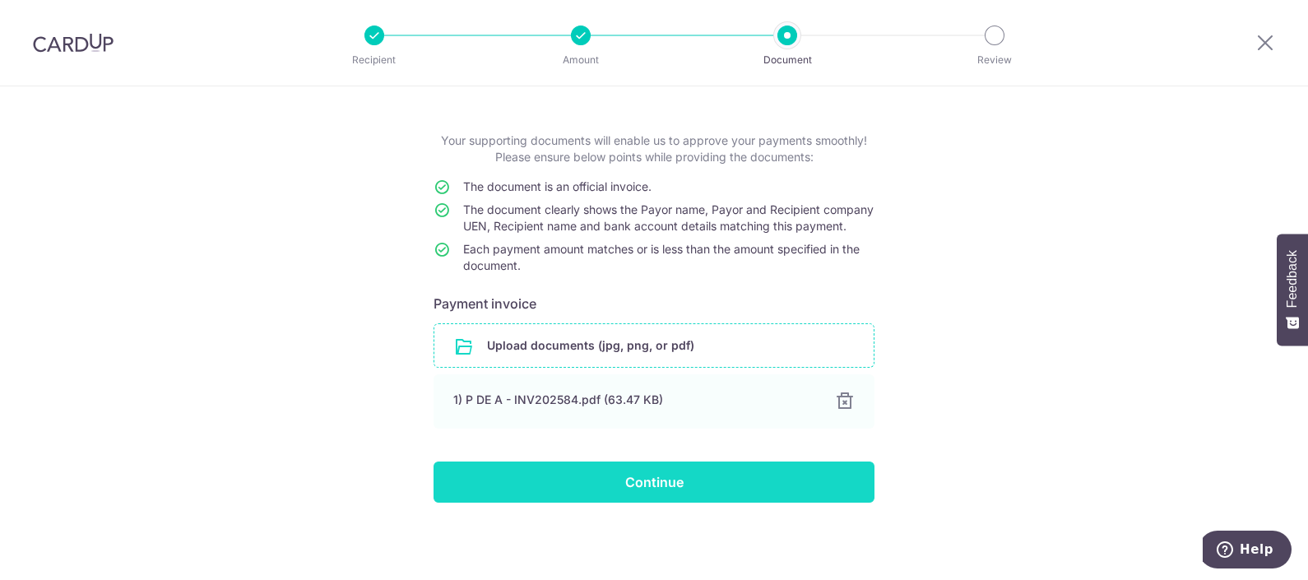
click at [560, 492] on input "Continue" at bounding box center [653, 481] width 441 height 41
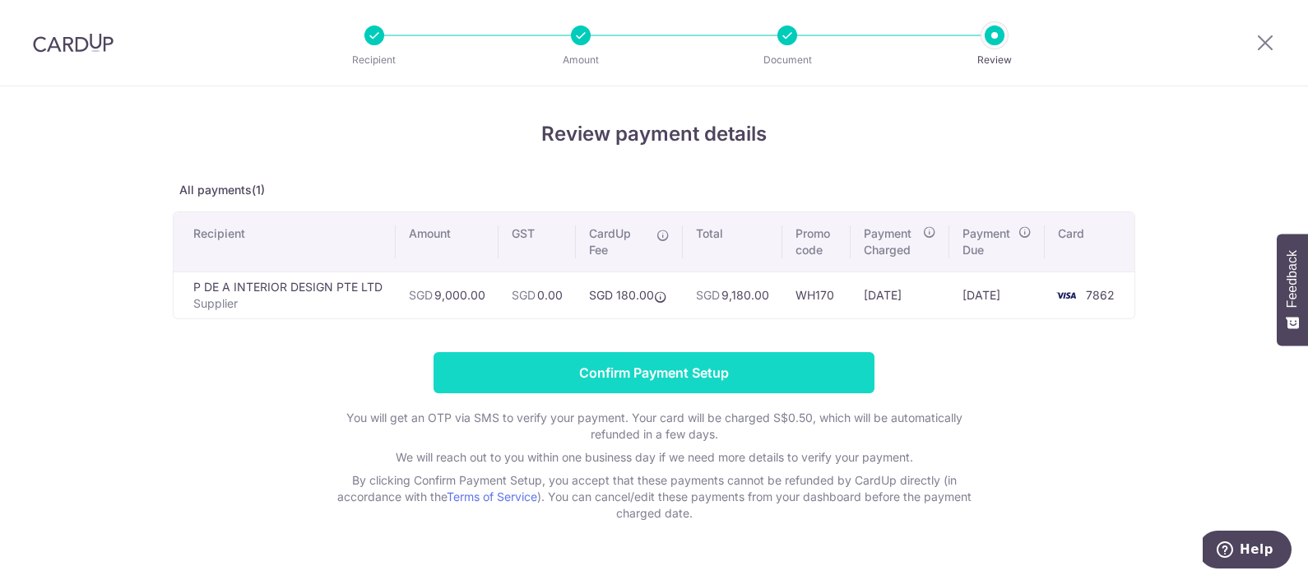
click at [646, 356] on input "Confirm Payment Setup" at bounding box center [653, 372] width 441 height 41
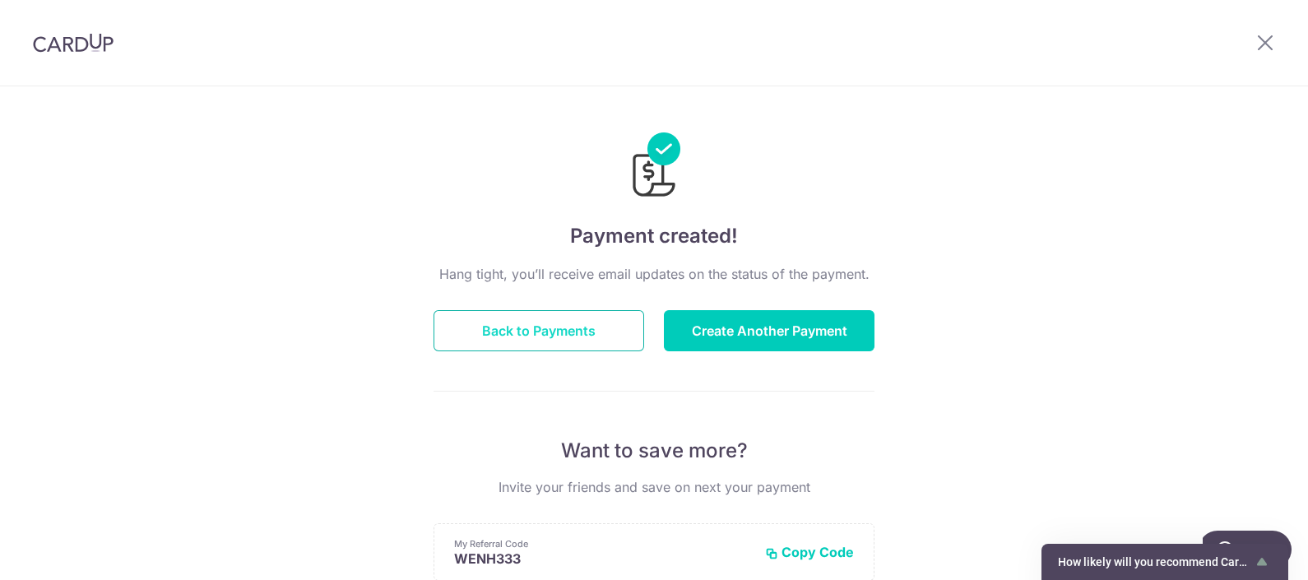
click at [611, 332] on button "Back to Payments" at bounding box center [538, 330] width 211 height 41
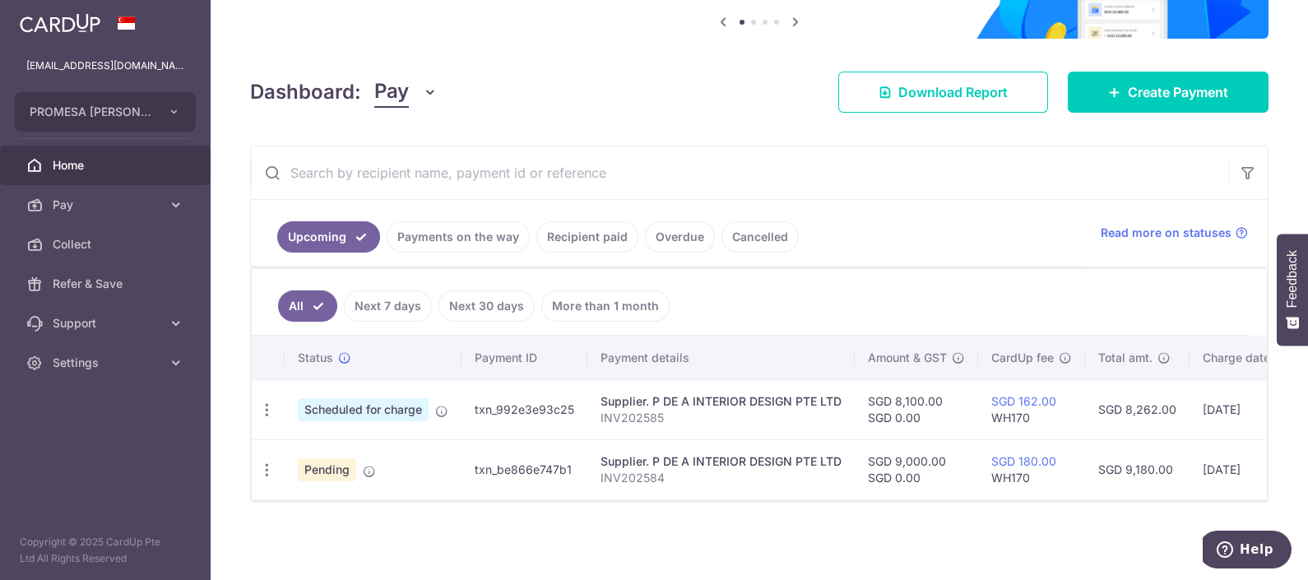
click at [743, 488] on td "Supplier. P DE A INTERIOR DESIGN PTE LTD INV202584" at bounding box center [720, 469] width 267 height 60
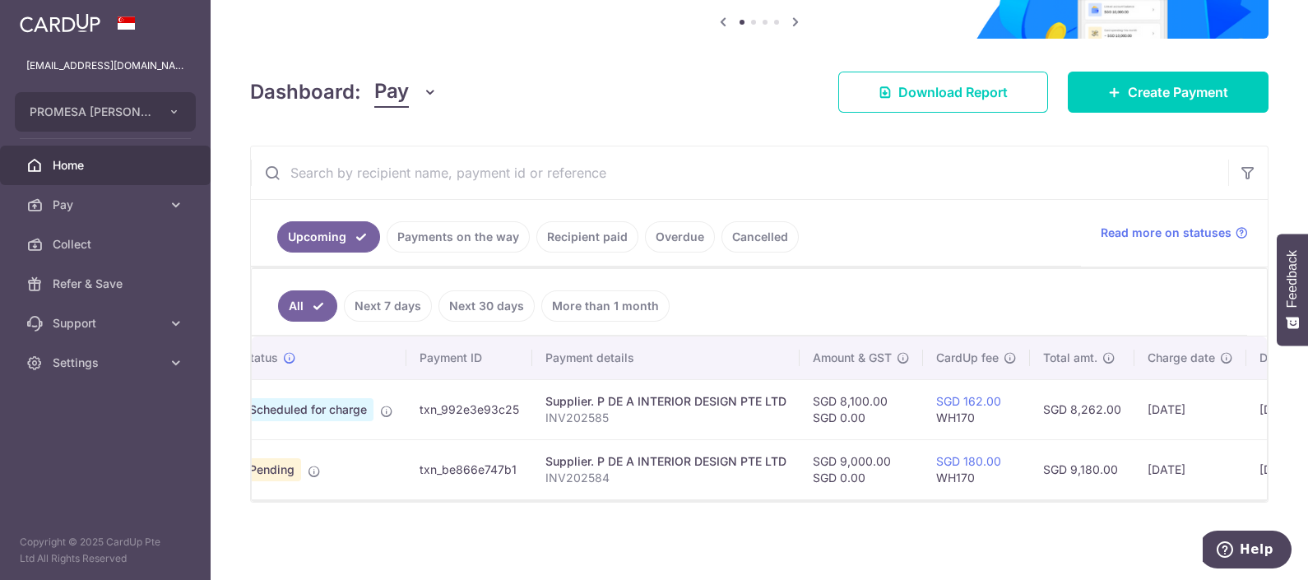
scroll to position [0, 152]
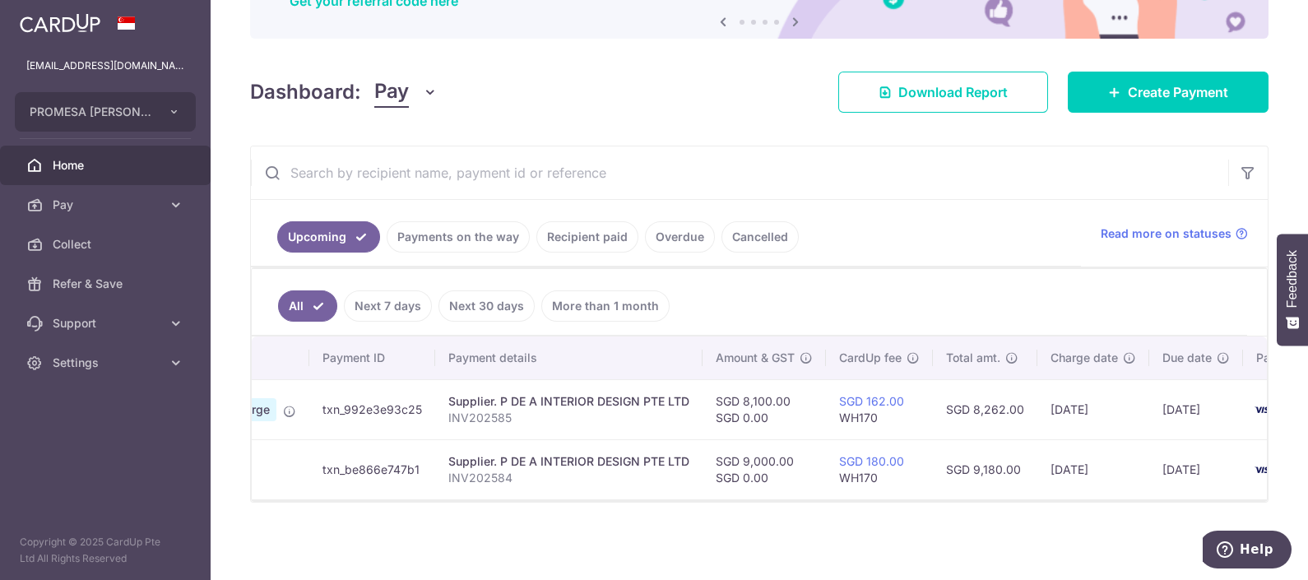
click at [948, 215] on ul "Upcoming Payments on the way Recipient paid Overdue Cancelled" at bounding box center [666, 233] width 830 height 67
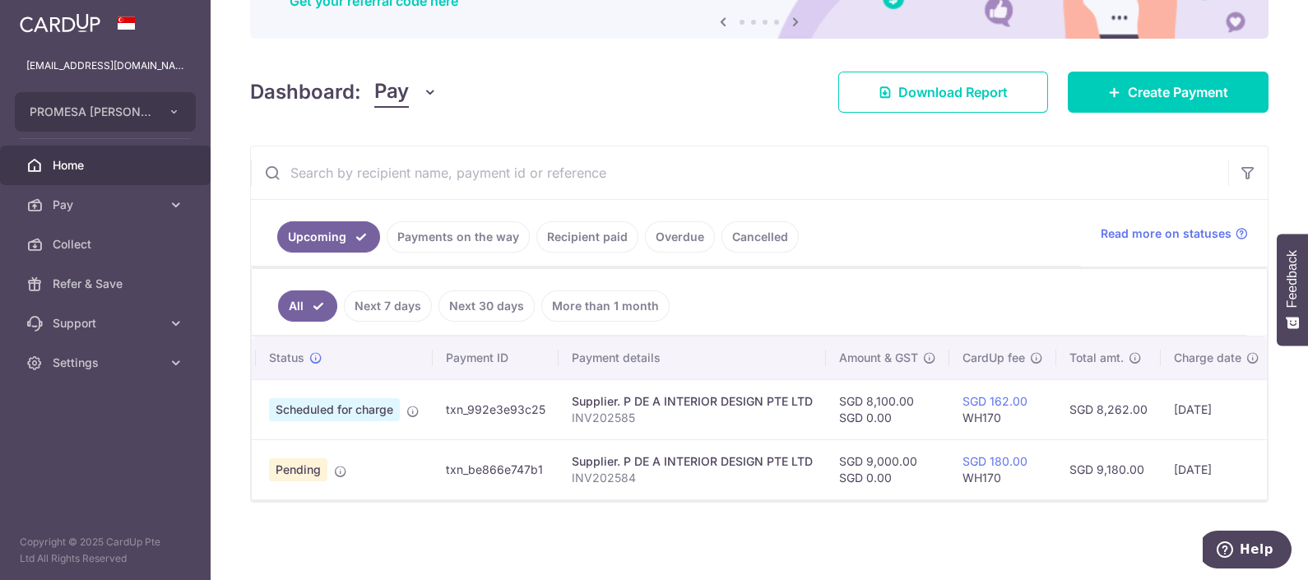
scroll to position [0, 243]
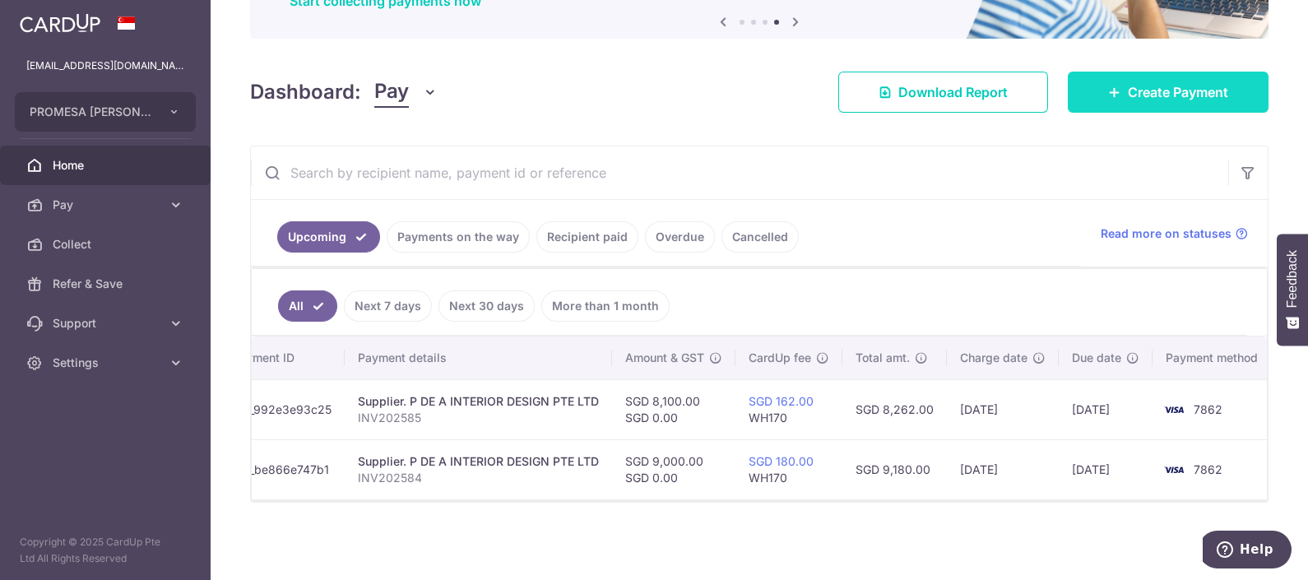
click at [1141, 95] on link "Create Payment" at bounding box center [1167, 92] width 201 height 41
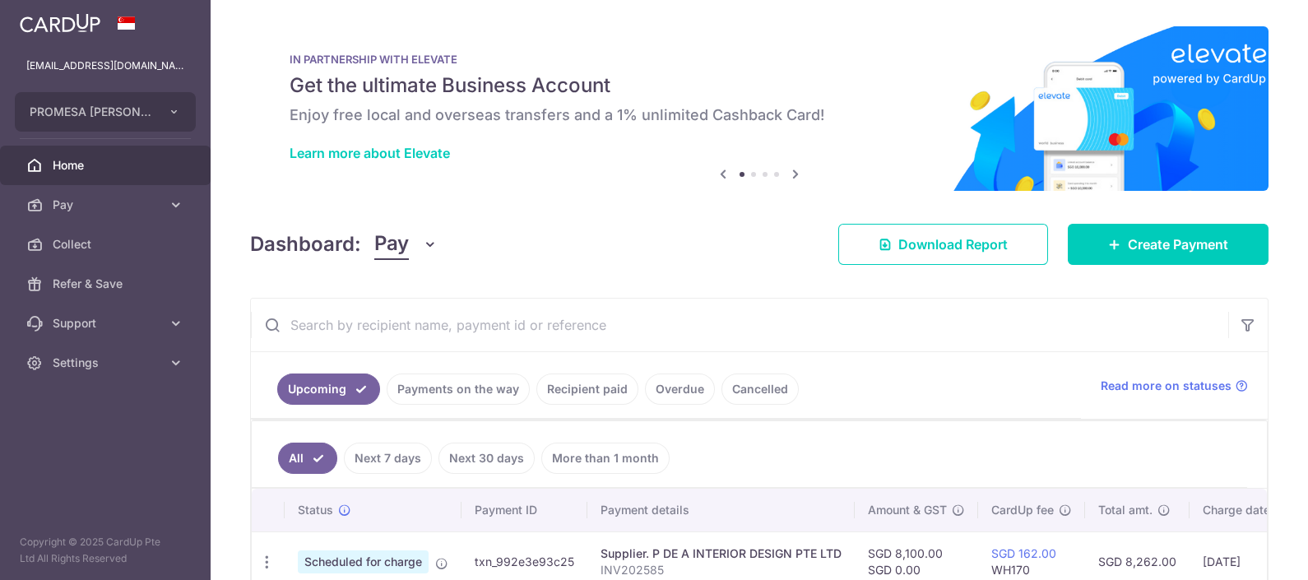
scroll to position [160, 0]
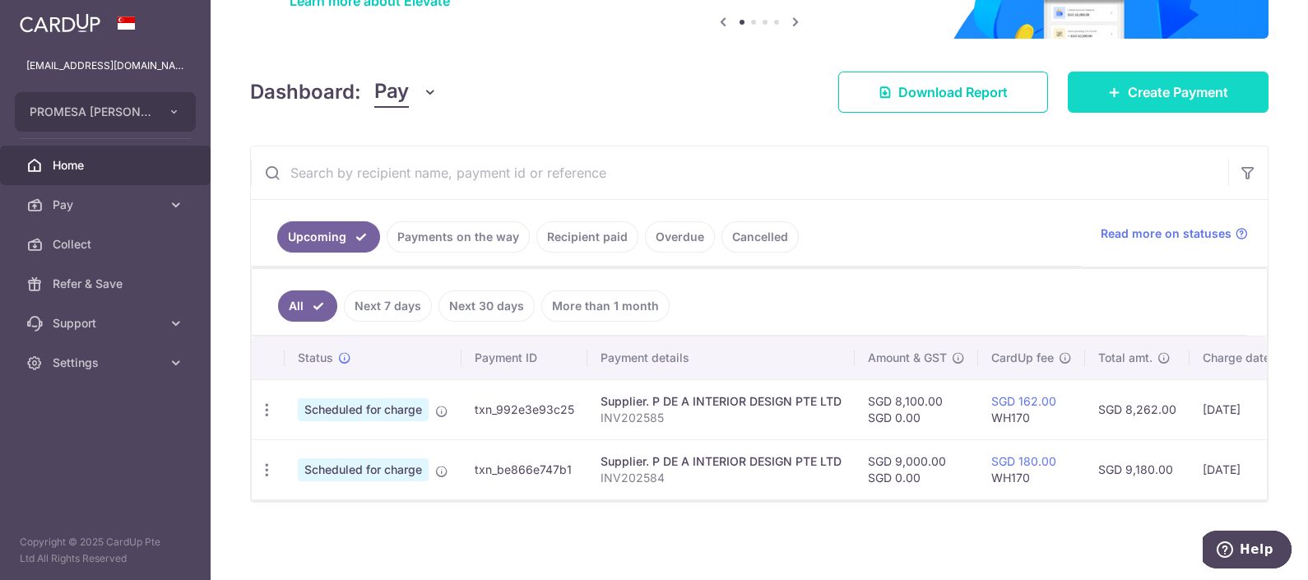
click at [1168, 82] on span "Create Payment" at bounding box center [1177, 92] width 100 height 20
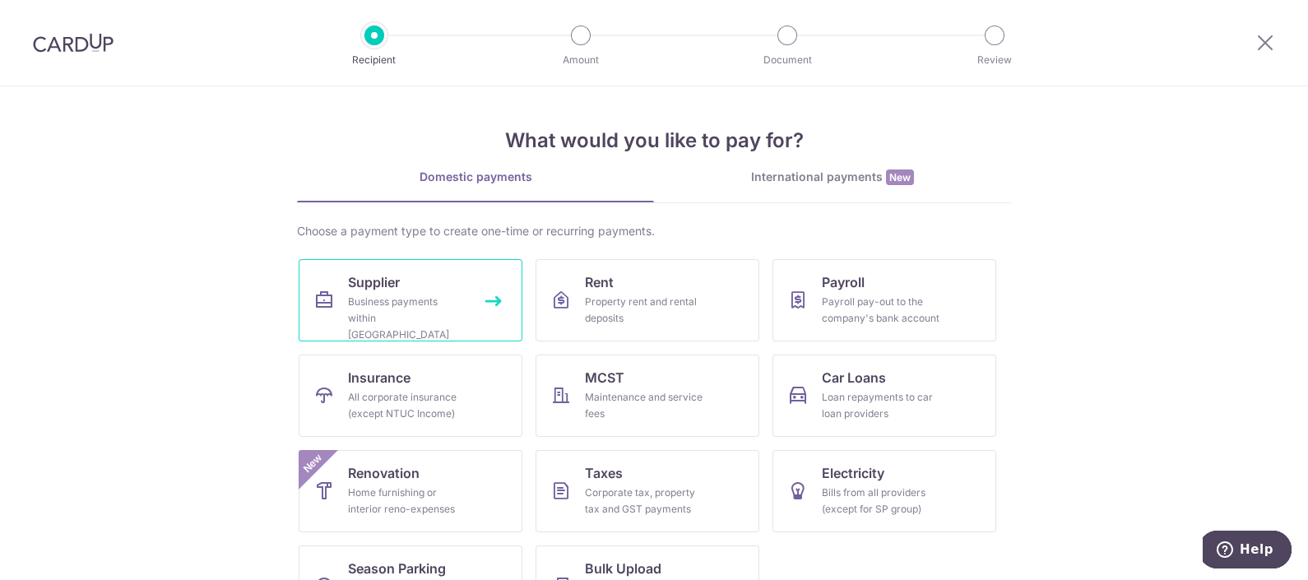
click at [428, 275] on link "Supplier Business payments within Singapore" at bounding box center [411, 300] width 224 height 82
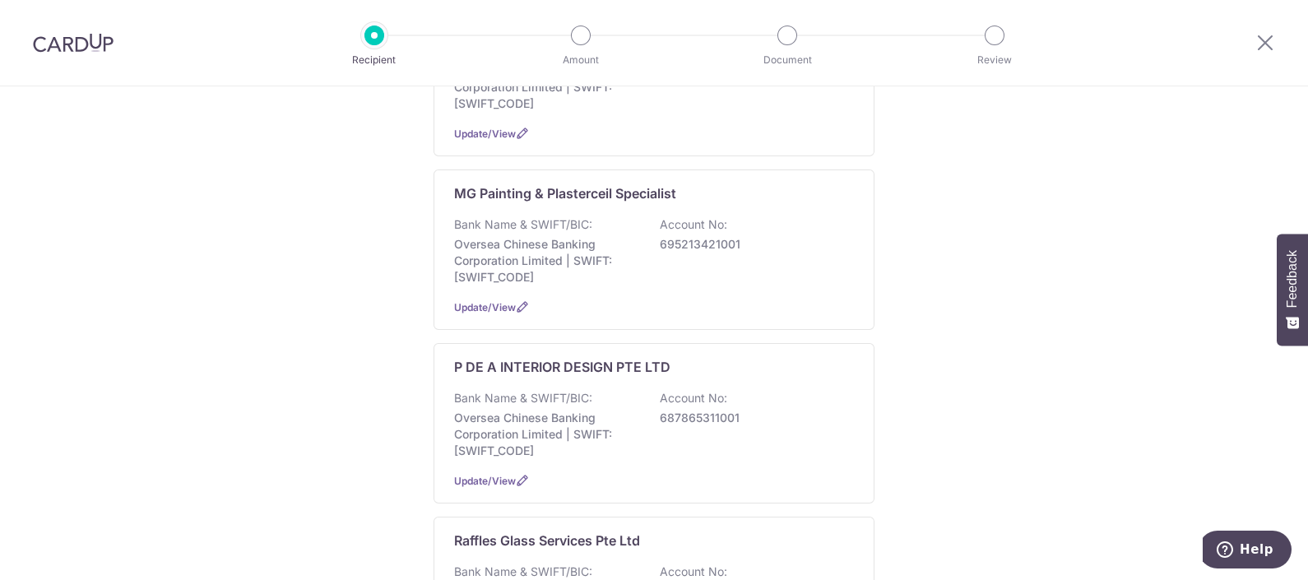
scroll to position [1131, 0]
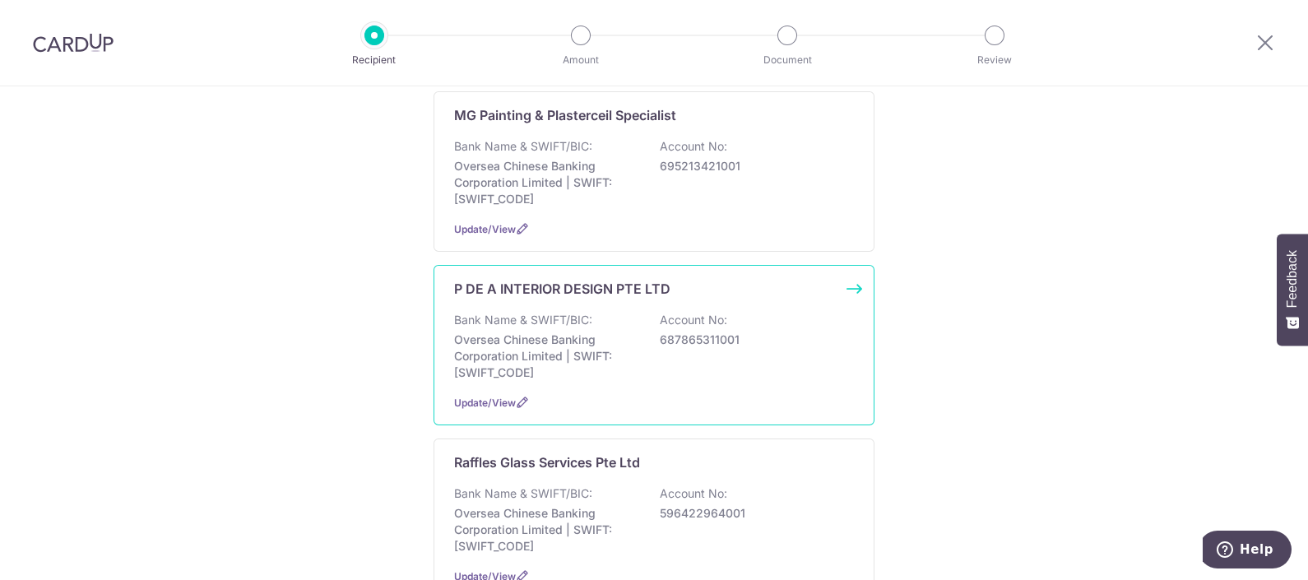
click at [628, 331] on p "Oversea Chinese Banking Corporation Limited | SWIFT: [SWIFT_CODE]" at bounding box center [546, 355] width 184 height 49
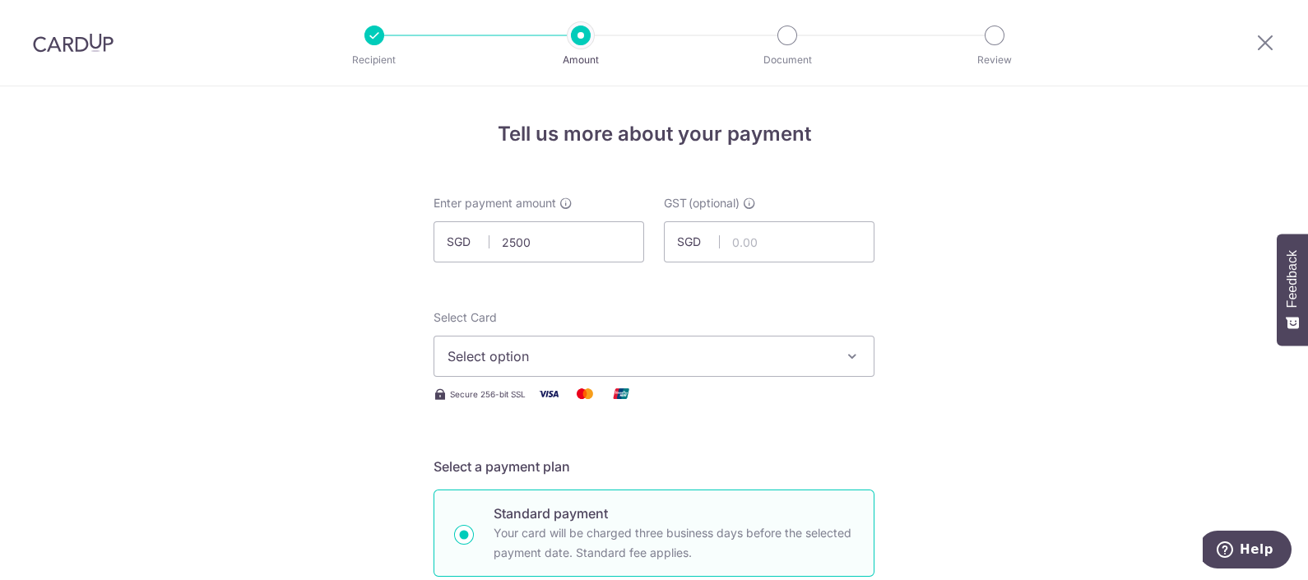
drag, startPoint x: 303, startPoint y: 323, endPoint x: 341, endPoint y: 299, distance: 45.2
type input "2,500.00"
click at [522, 346] on span "Select option" at bounding box center [638, 356] width 383 height 20
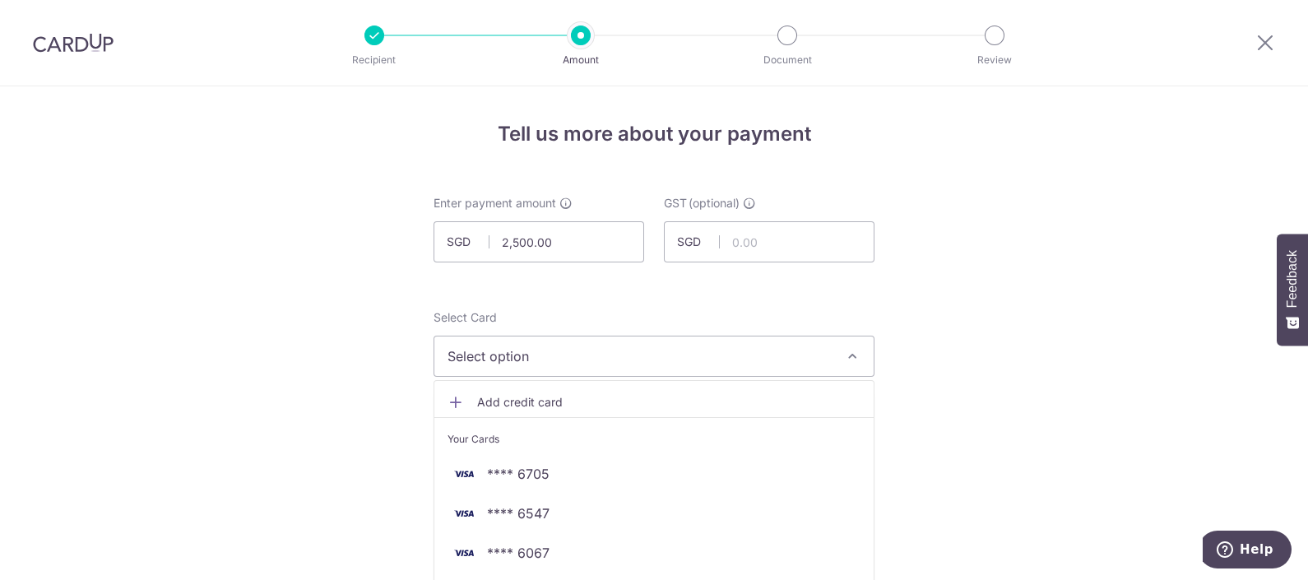
scroll to position [205, 0]
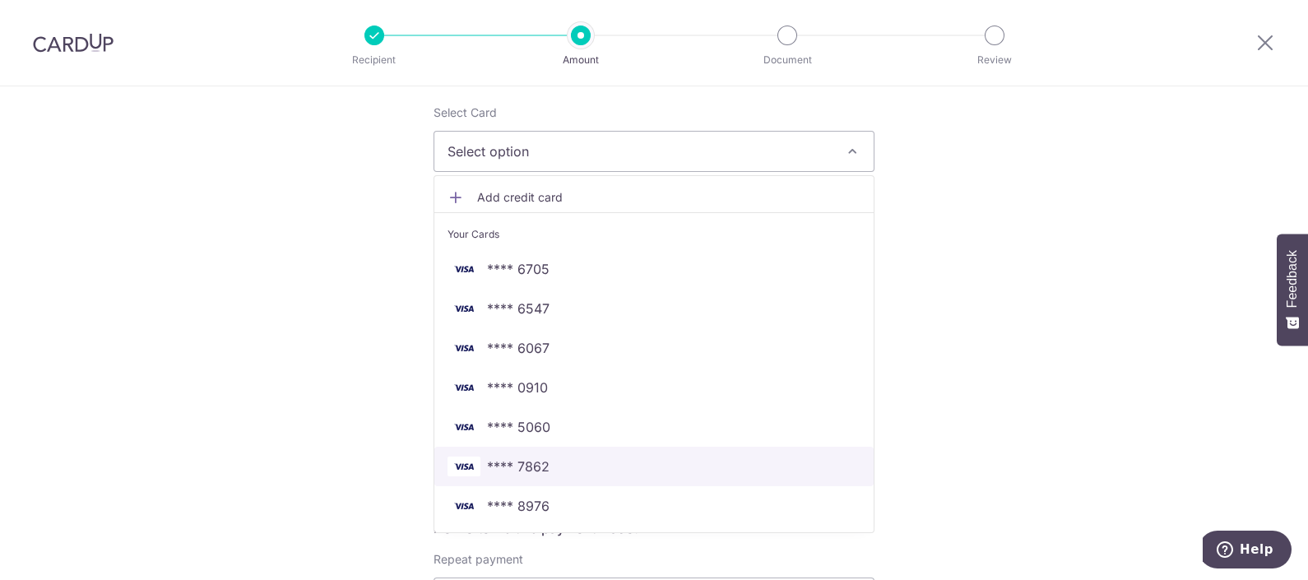
click at [576, 465] on span "**** 7862" at bounding box center [653, 466] width 413 height 20
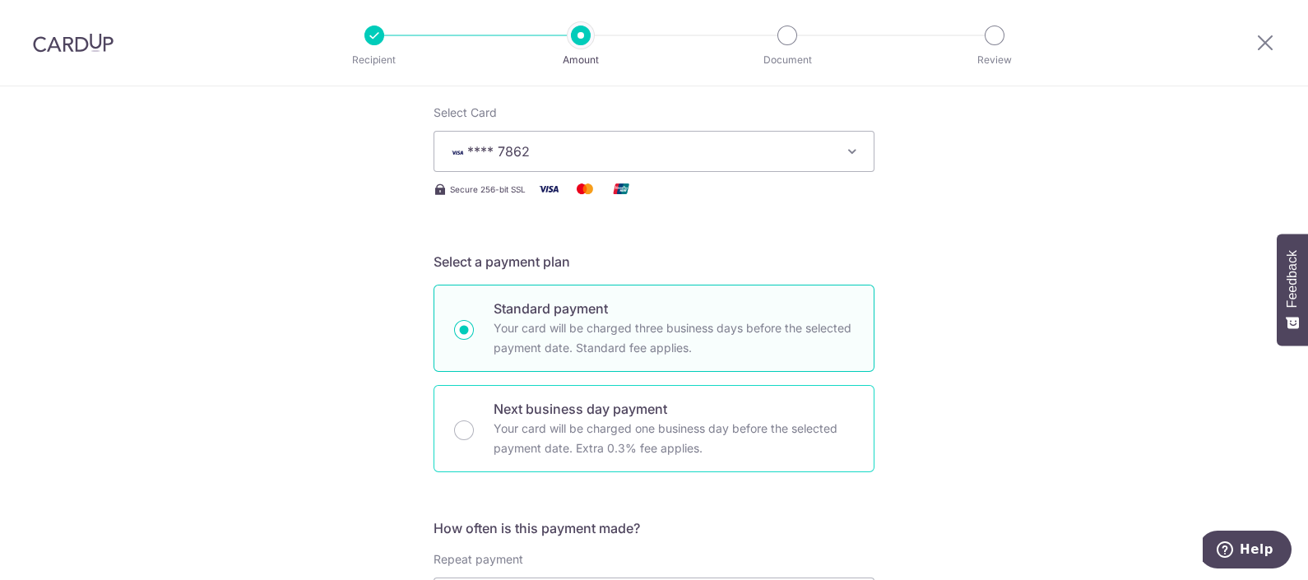
click at [572, 403] on p "Next business day payment" at bounding box center [673, 409] width 360 height 20
click at [474, 420] on input "Next business day payment Your card will be charged one business day before the…" at bounding box center [464, 430] width 20 height 20
radio input "false"
radio input "true"
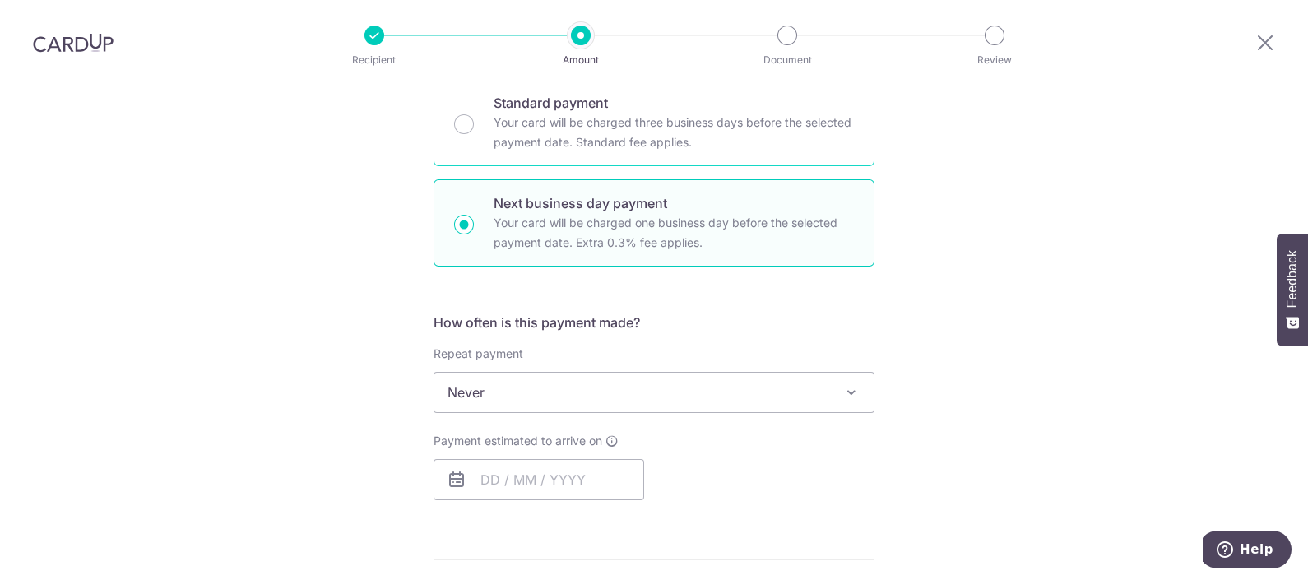
scroll to position [514, 0]
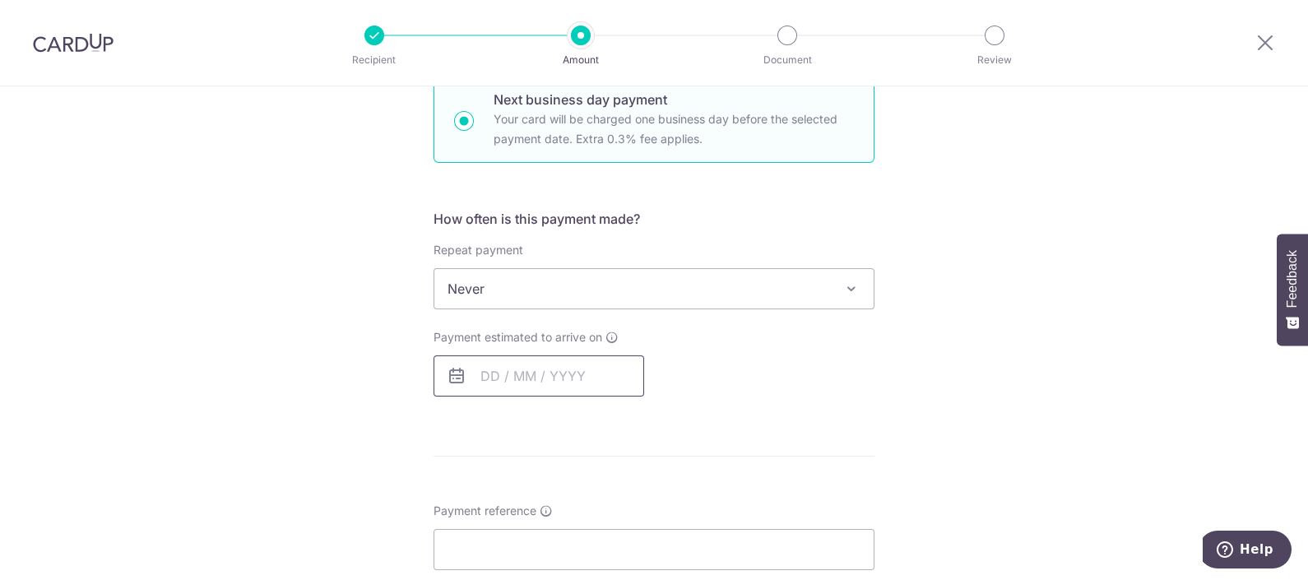
click at [599, 366] on input "text" at bounding box center [538, 375] width 211 height 41
click at [618, 489] on link "3" at bounding box center [631, 492] width 26 height 26
type input "[DATE]"
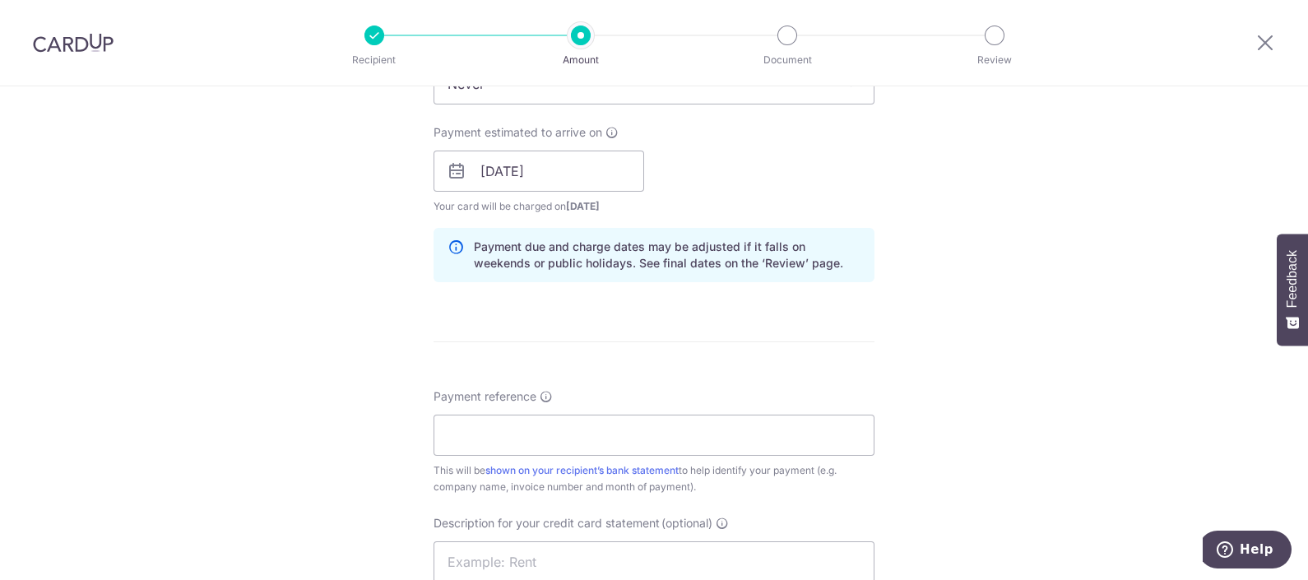
scroll to position [719, 0]
click at [605, 450] on input "Payment reference" at bounding box center [653, 434] width 441 height 41
drag, startPoint x: 183, startPoint y: 326, endPoint x: 475, endPoint y: 383, distance: 296.8
click at [183, 326] on div "Tell us more about your payment Enter payment amount SGD 2,500.00 2500.00 GST (…" at bounding box center [654, 240] width 1308 height 1745
click at [558, 422] on input "Payment reference" at bounding box center [653, 434] width 441 height 41
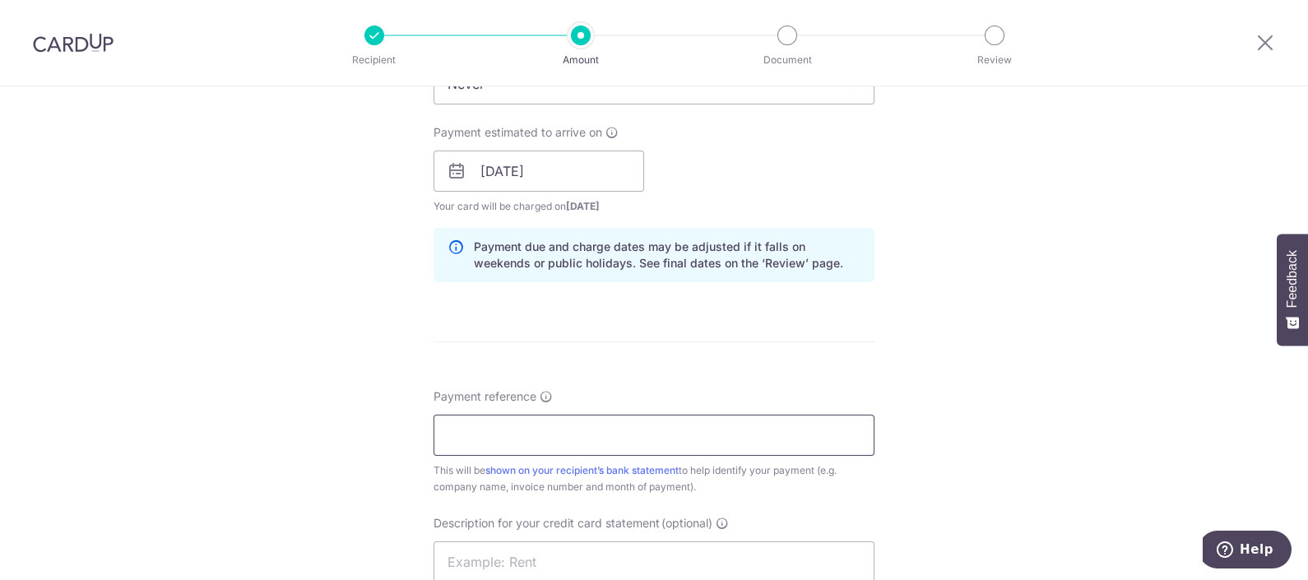
paste input "P DE A - INV202586"
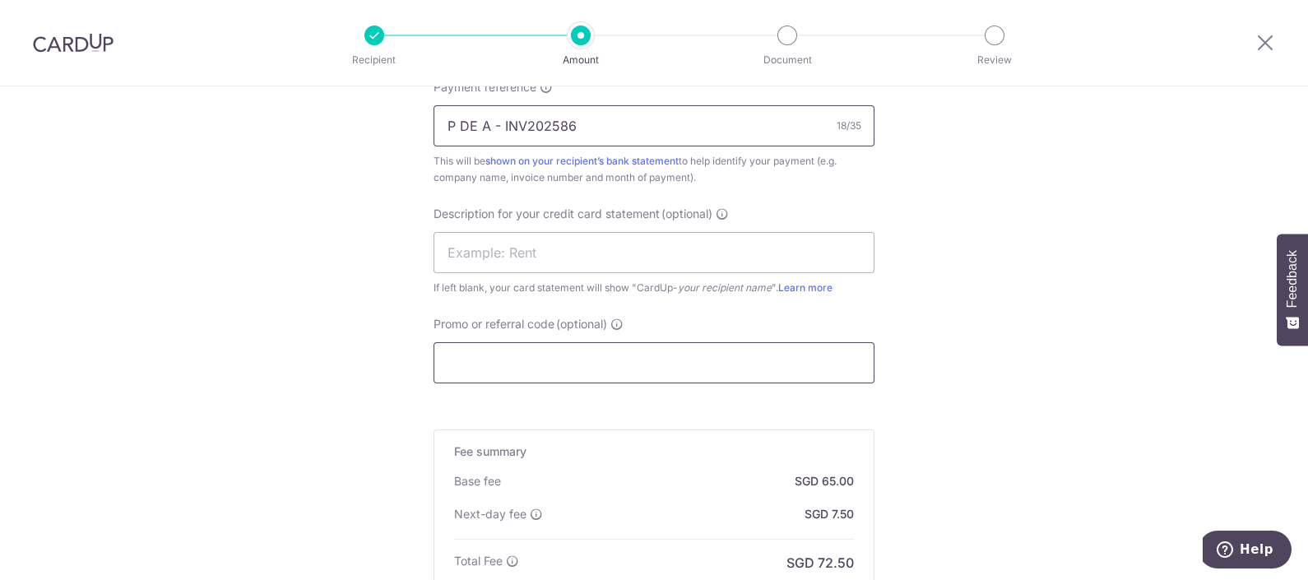
type input "P DE A - INV202586"
click at [619, 349] on input "Promo or referral code (optional)" at bounding box center [653, 362] width 441 height 41
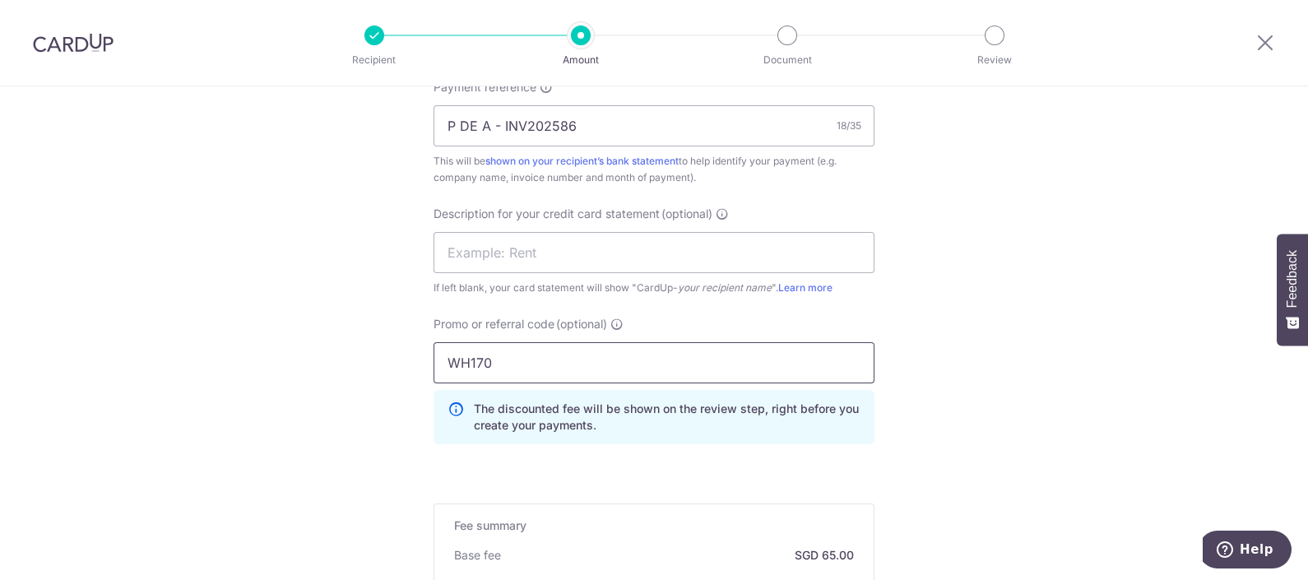
type input "WH170"
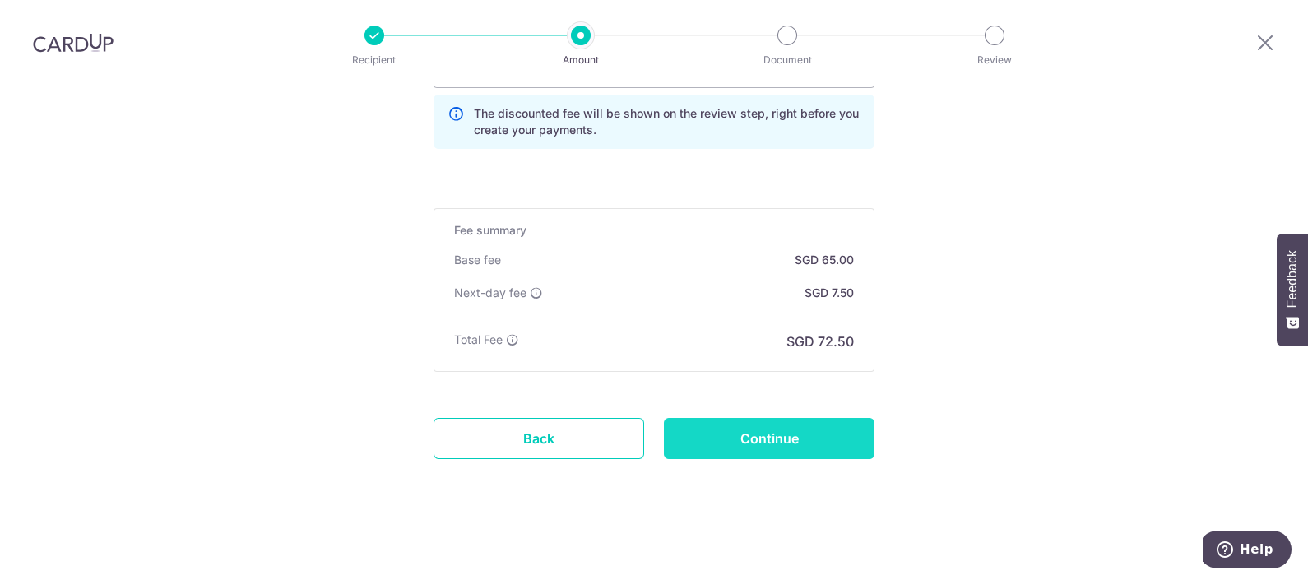
click at [845, 424] on input "Continue" at bounding box center [769, 438] width 211 height 41
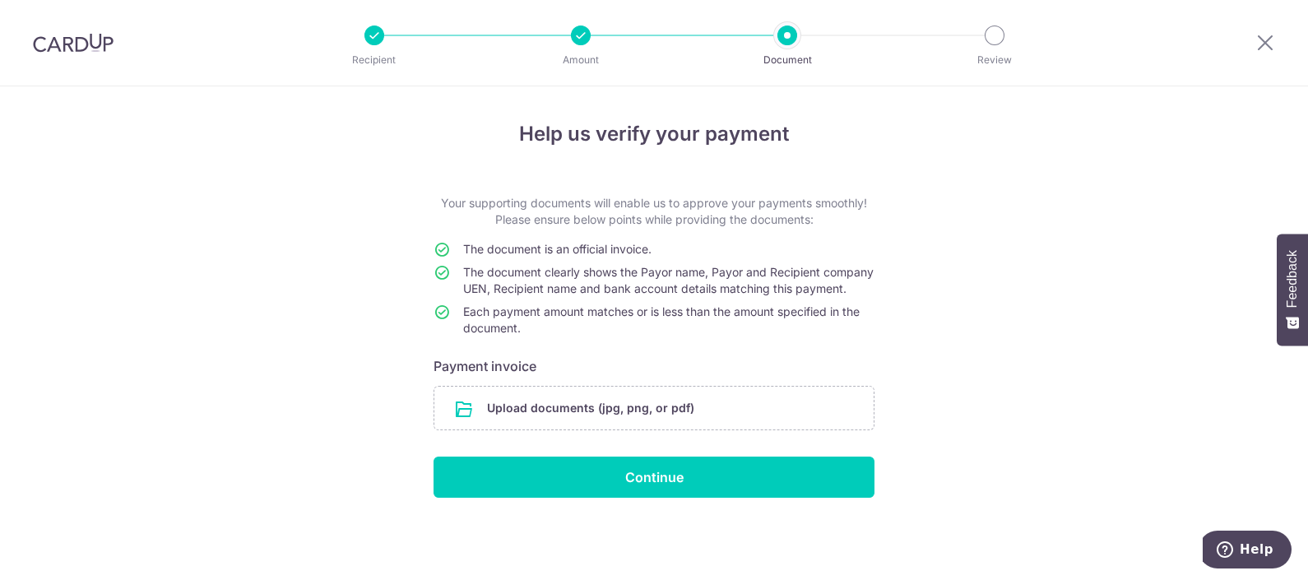
drag, startPoint x: 163, startPoint y: 328, endPoint x: 236, endPoint y: 327, distance: 73.2
click at [162, 328] on div "Help us verify your payment Your supporting documents will enable us to approve…" at bounding box center [654, 332] width 1308 height 493
click at [694, 414] on input "file" at bounding box center [653, 408] width 439 height 43
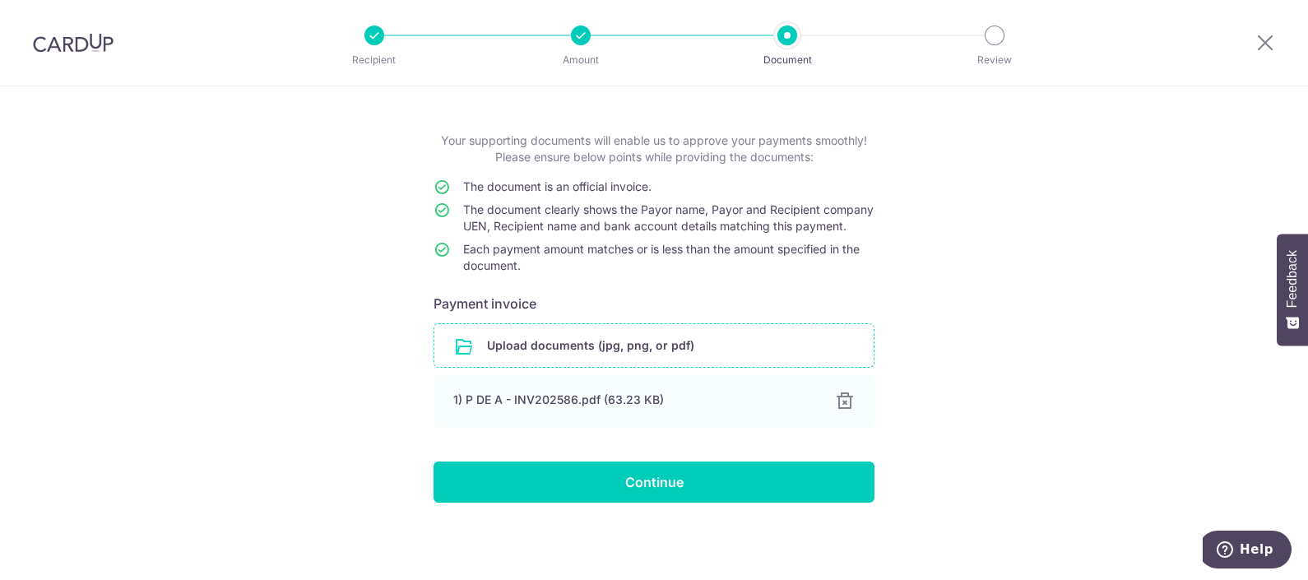
scroll to position [78, 0]
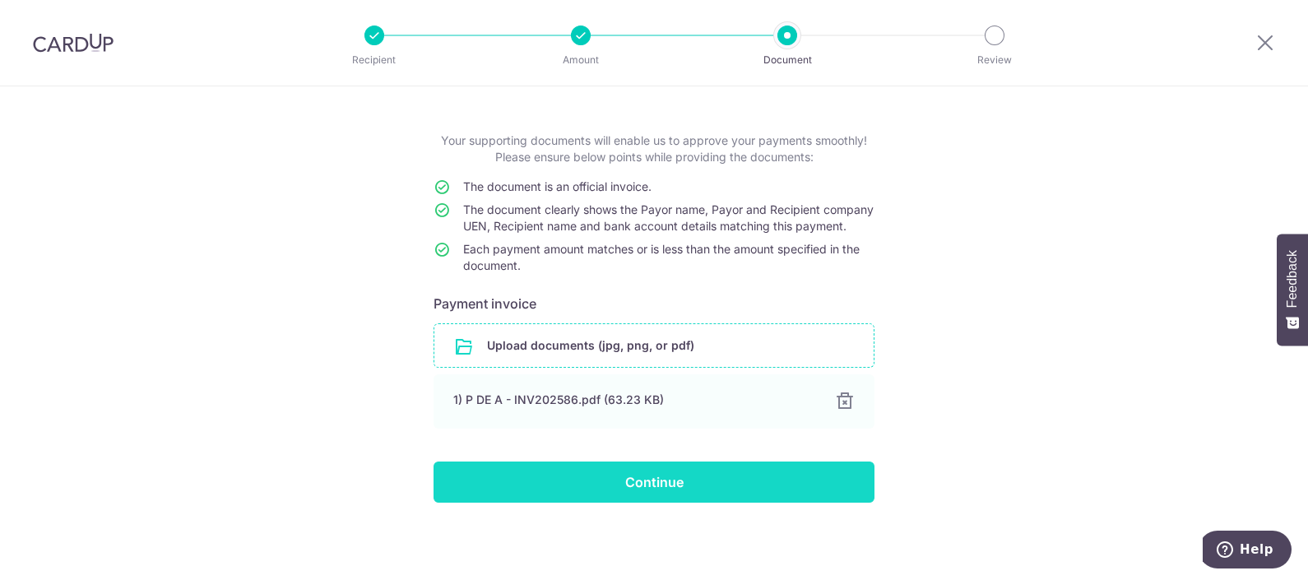
click at [632, 478] on input "Continue" at bounding box center [653, 481] width 441 height 41
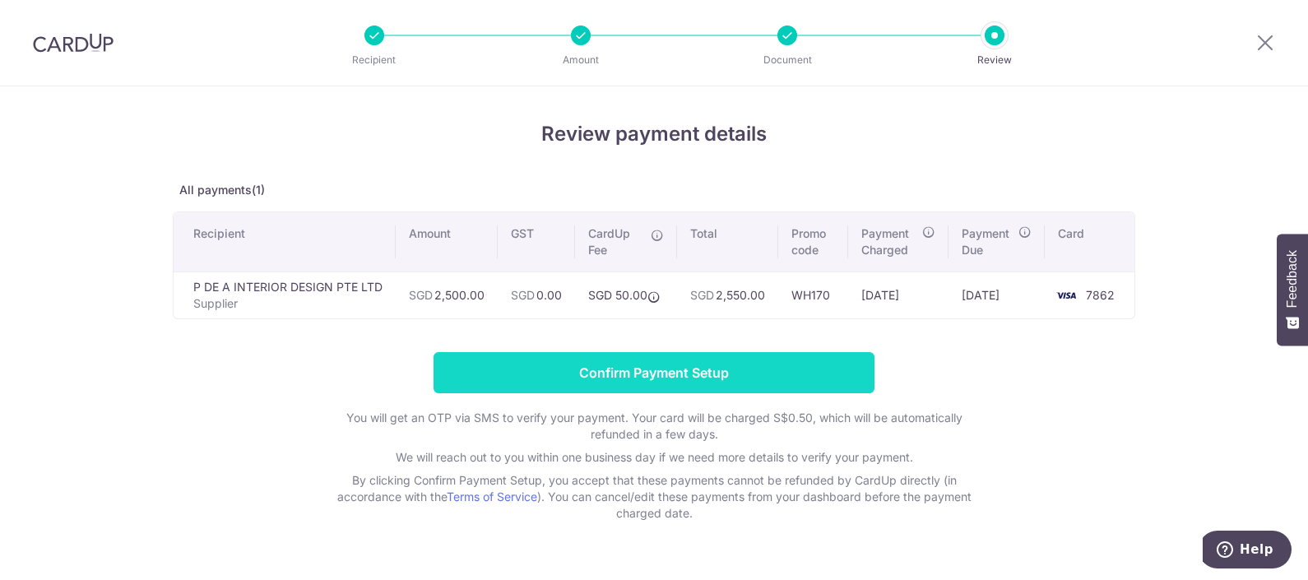
click at [666, 376] on input "Confirm Payment Setup" at bounding box center [653, 372] width 441 height 41
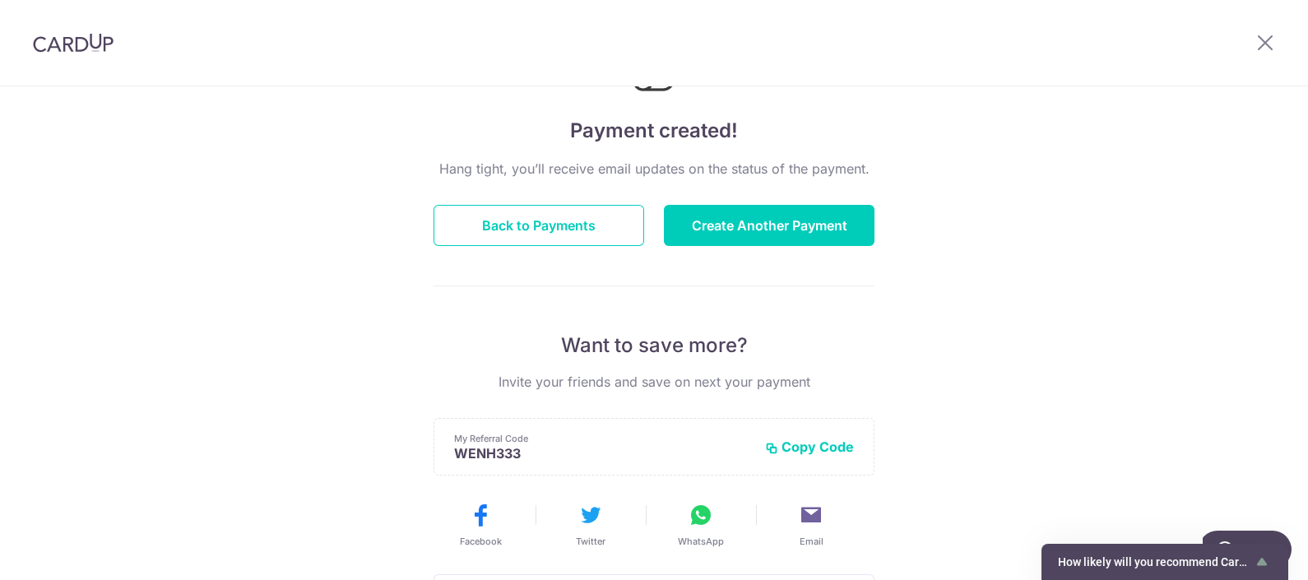
scroll to position [102, 0]
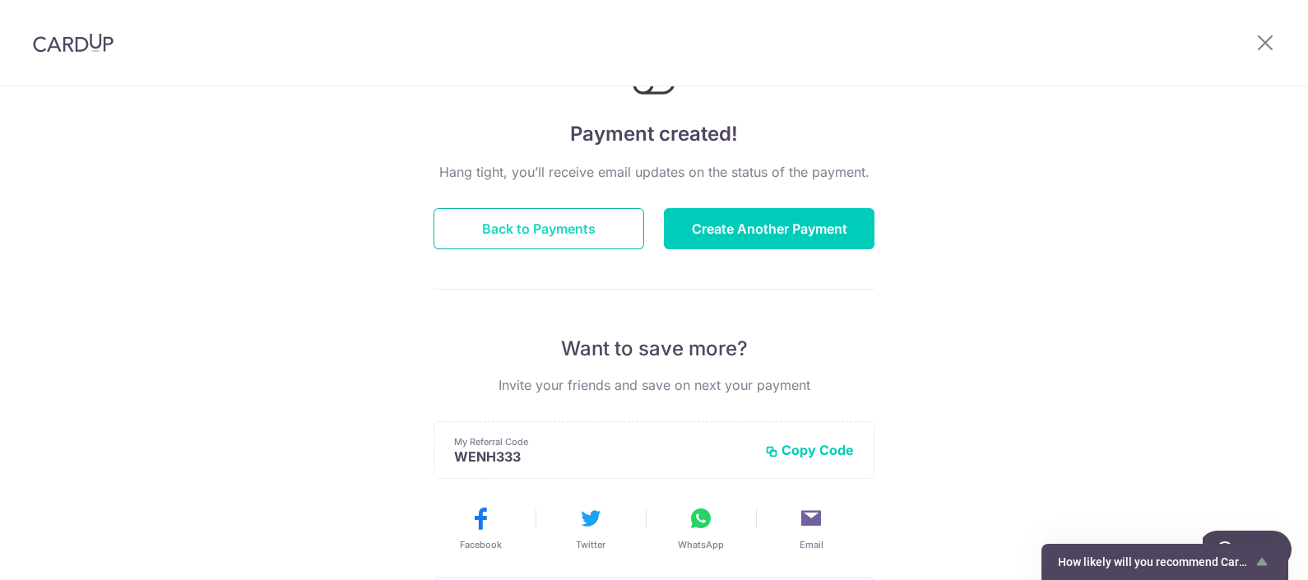
click at [508, 236] on button "Back to Payments" at bounding box center [538, 228] width 211 height 41
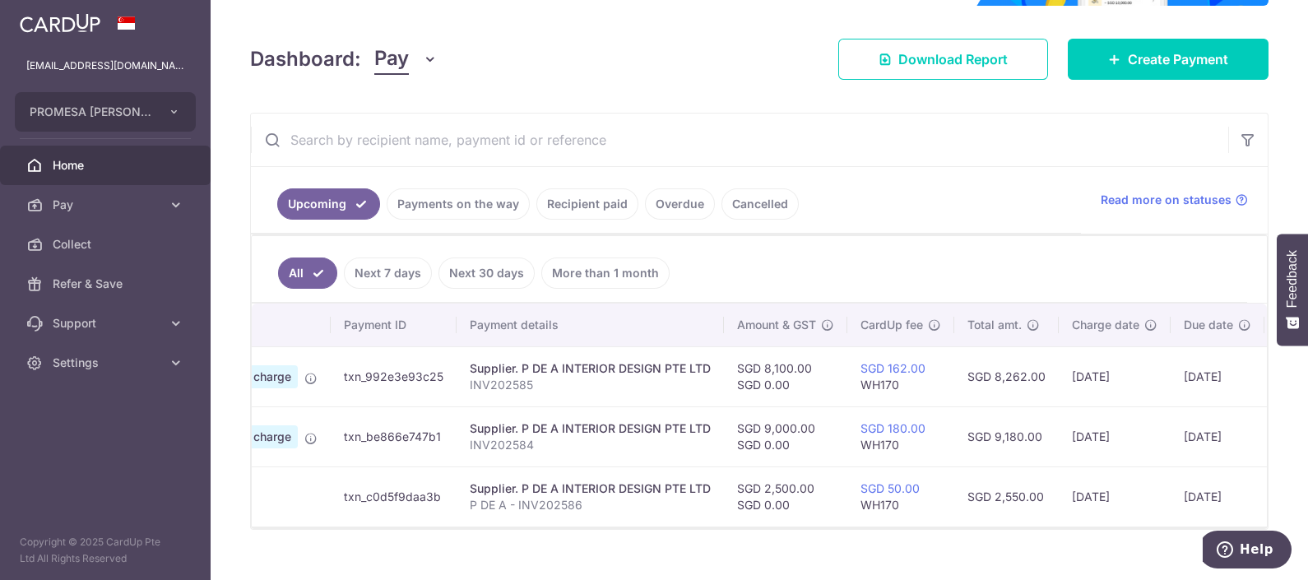
scroll to position [0, 255]
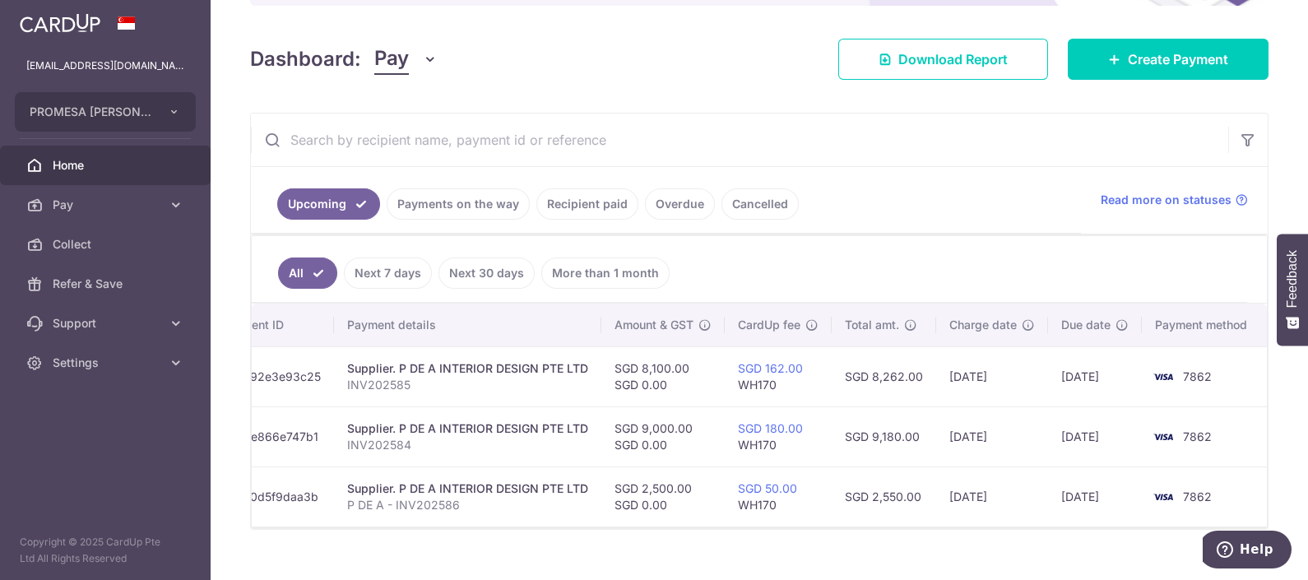
click at [433, 536] on div "× Pause Schedule Pause all future payments in this series Pause just this one p…" at bounding box center [759, 290] width 1097 height 580
